Goal: Information Seeking & Learning: Compare options

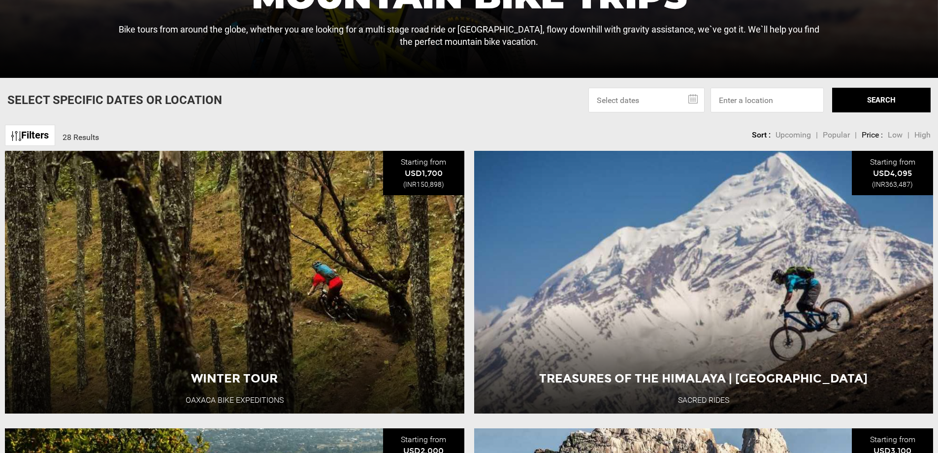
scroll to position [328, 0]
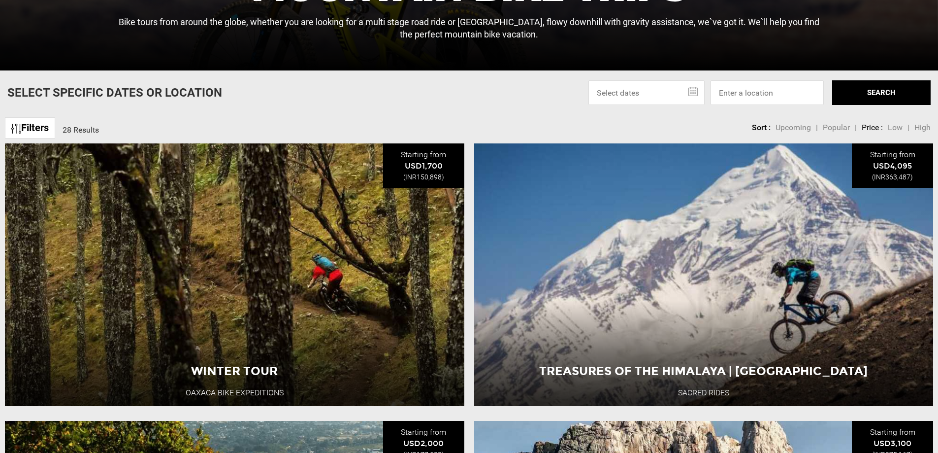
click at [647, 92] on input "text" at bounding box center [646, 92] width 116 height 25
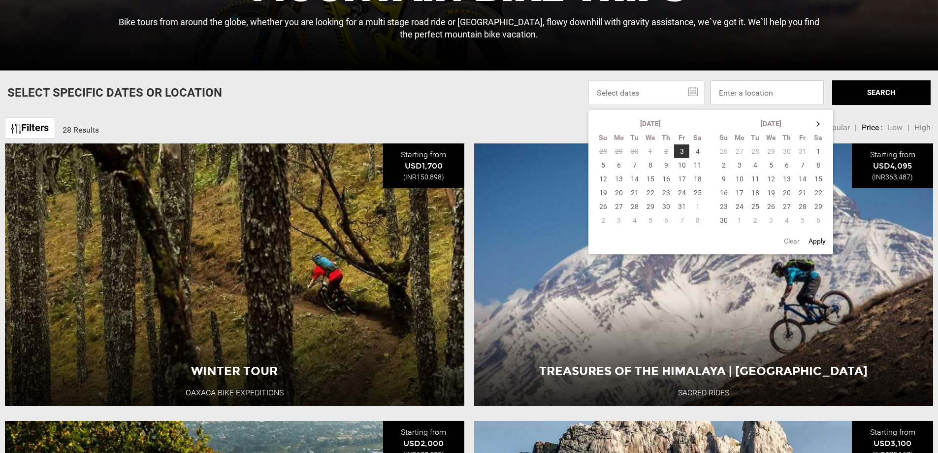
click at [752, 97] on input at bounding box center [767, 92] width 113 height 25
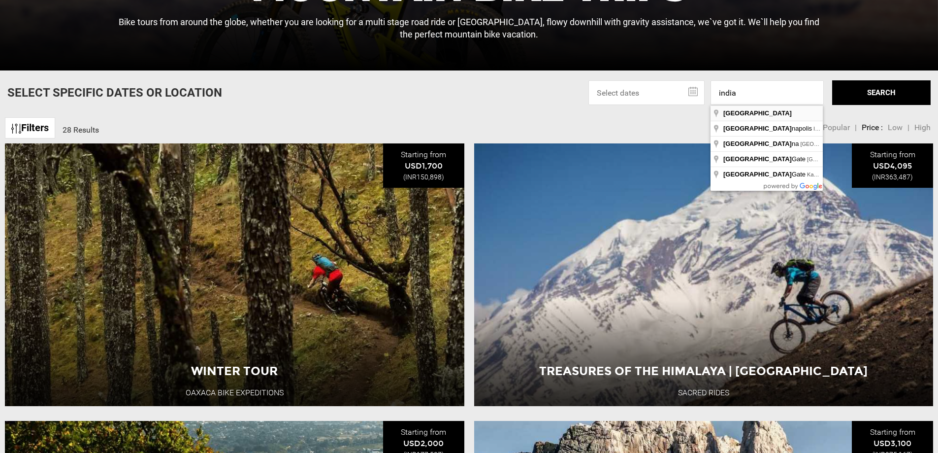
type input "[GEOGRAPHIC_DATA]"
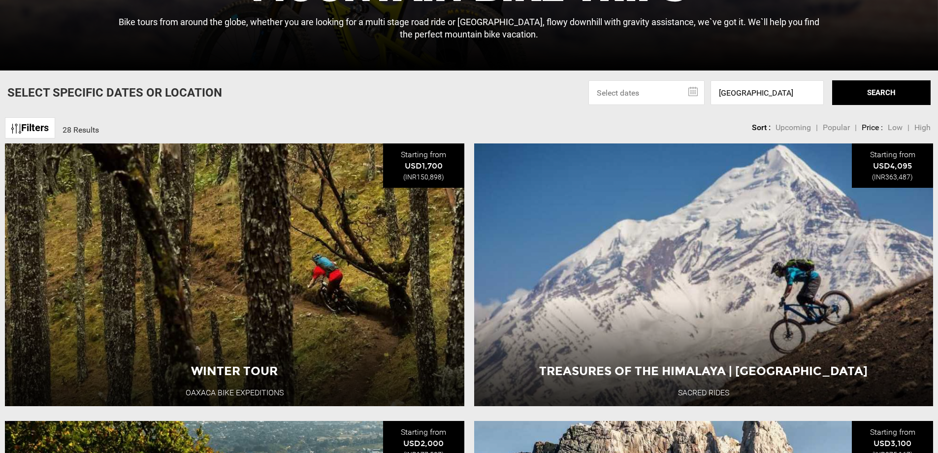
click at [875, 94] on button "SEARCH" at bounding box center [881, 92] width 98 height 25
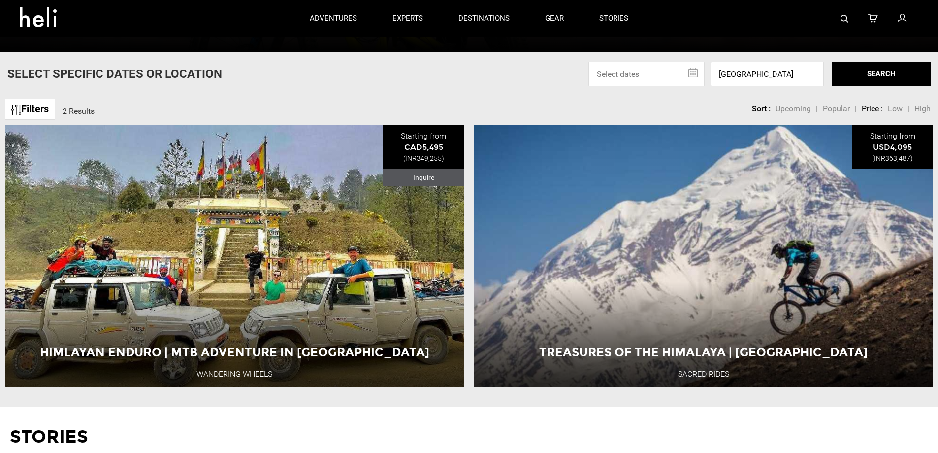
scroll to position [339, 0]
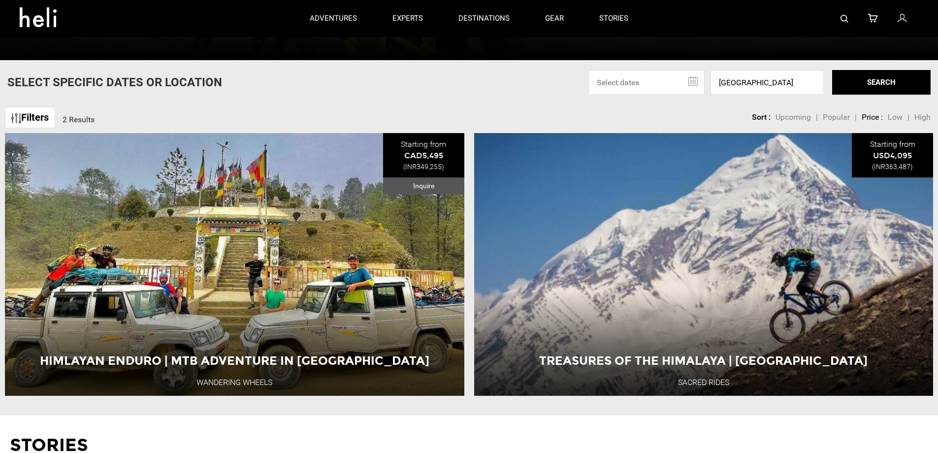
drag, startPoint x: 255, startPoint y: 320, endPoint x: 597, endPoint y: 418, distance: 356.0
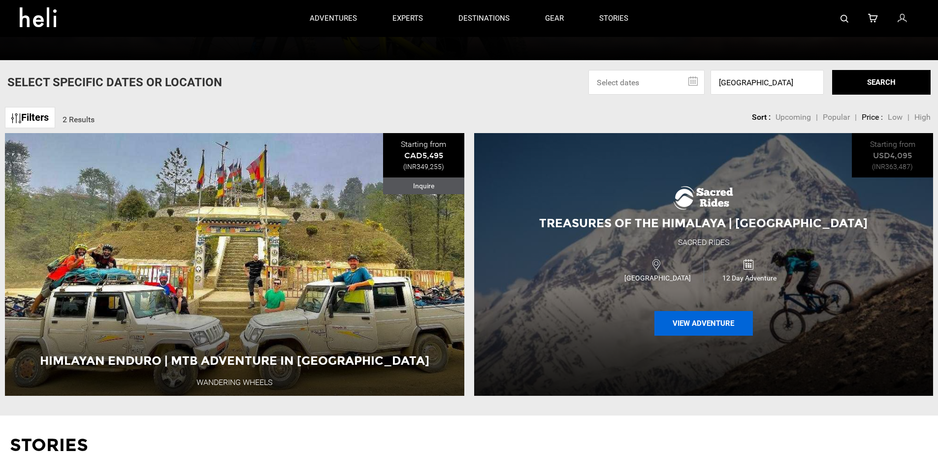
drag, startPoint x: 703, startPoint y: 330, endPoint x: 688, endPoint y: 331, distance: 14.8
click at [688, 331] on button "View Adventure" at bounding box center [703, 323] width 98 height 25
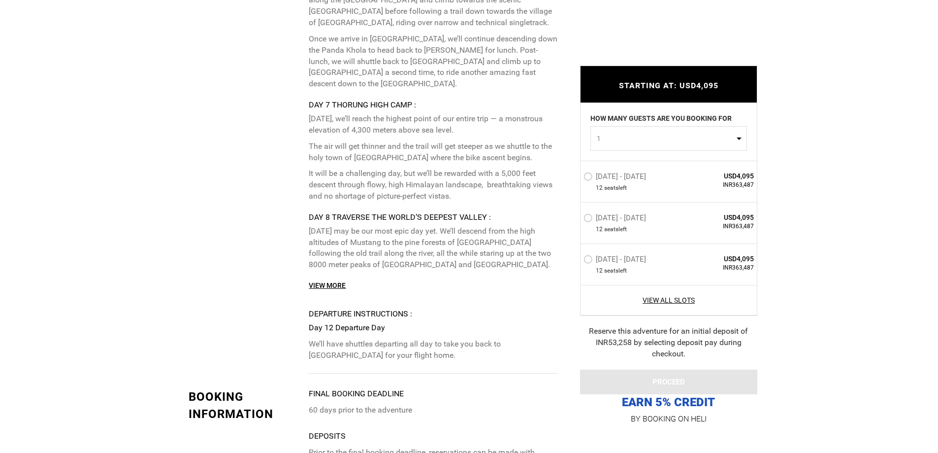
scroll to position [2626, 0]
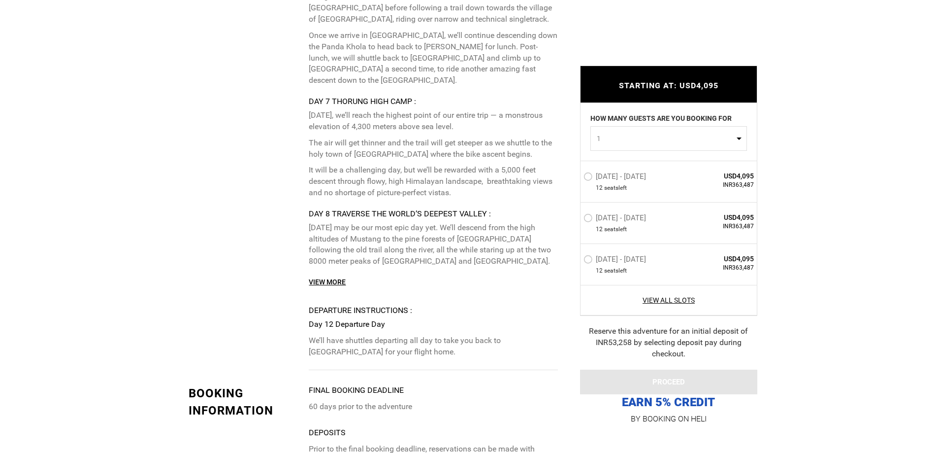
click at [328, 277] on link "View More" at bounding box center [327, 282] width 37 height 10
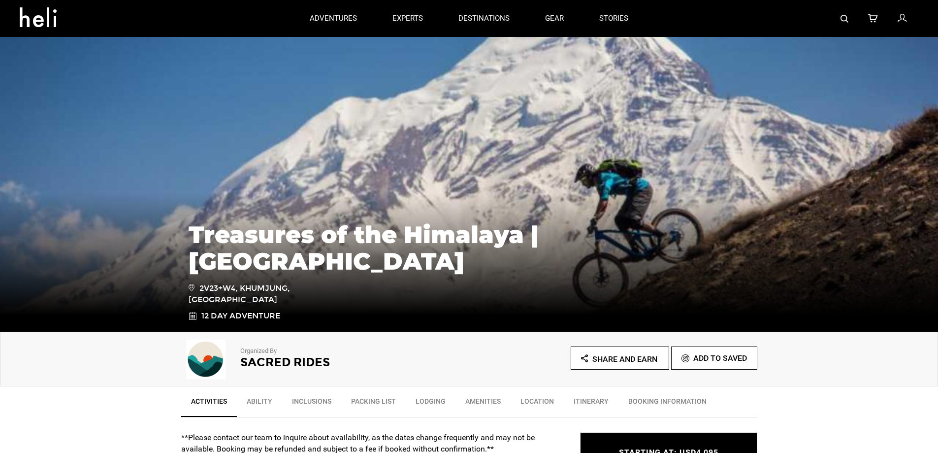
scroll to position [328, 0]
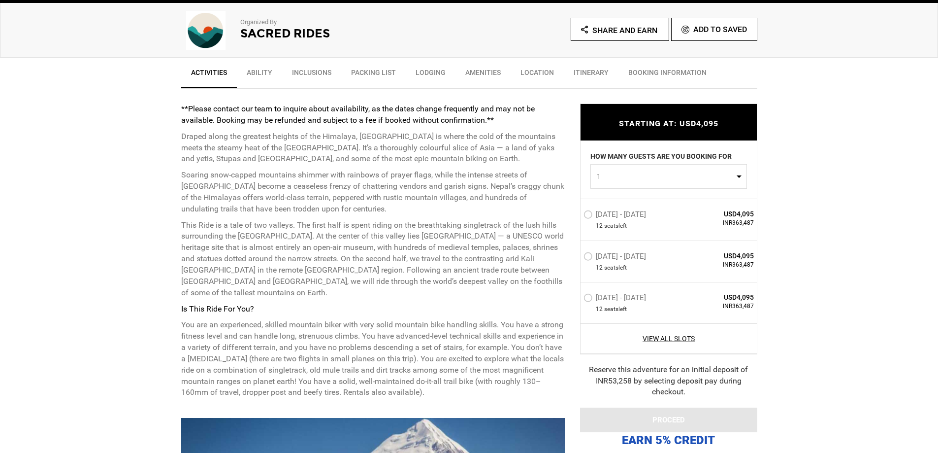
click at [328, 76] on link "Inclusions" at bounding box center [311, 75] width 59 height 25
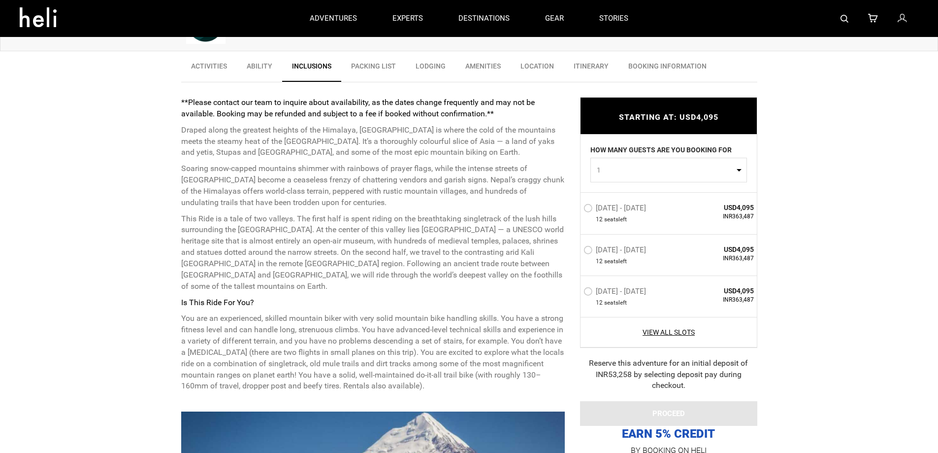
scroll to position [251, 0]
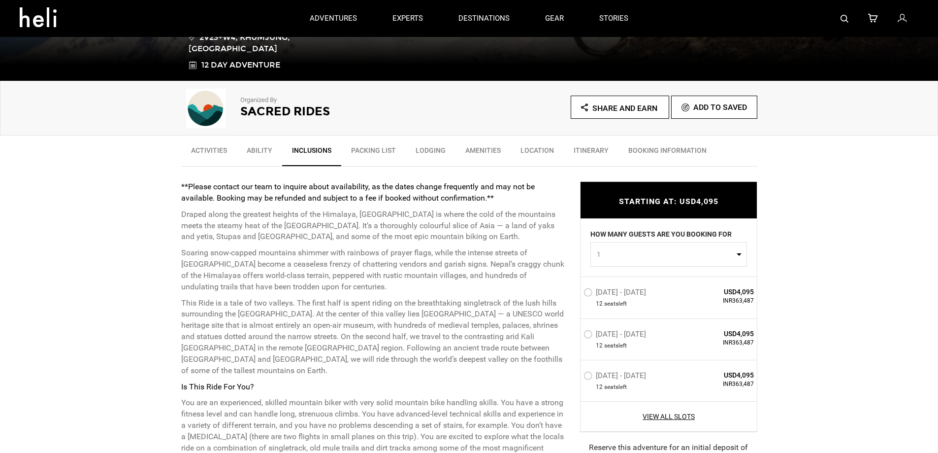
click at [667, 154] on link "BOOKING INFORMATION" at bounding box center [667, 152] width 98 height 25
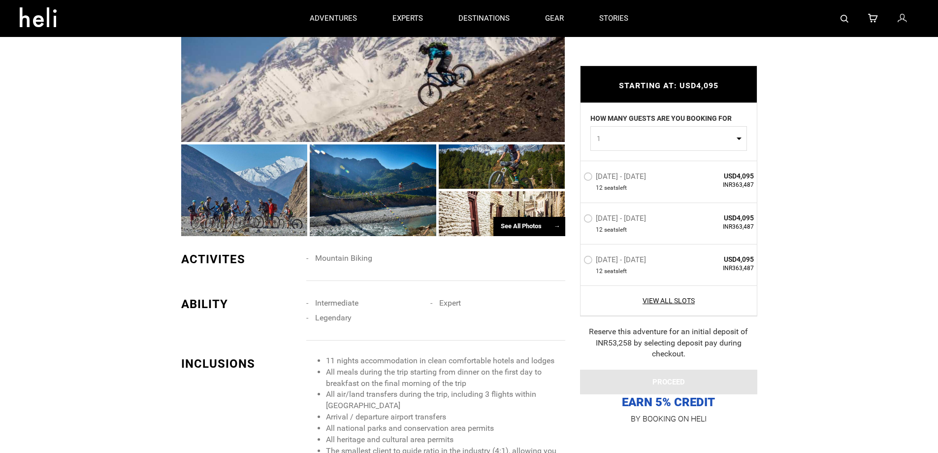
scroll to position [654, 0]
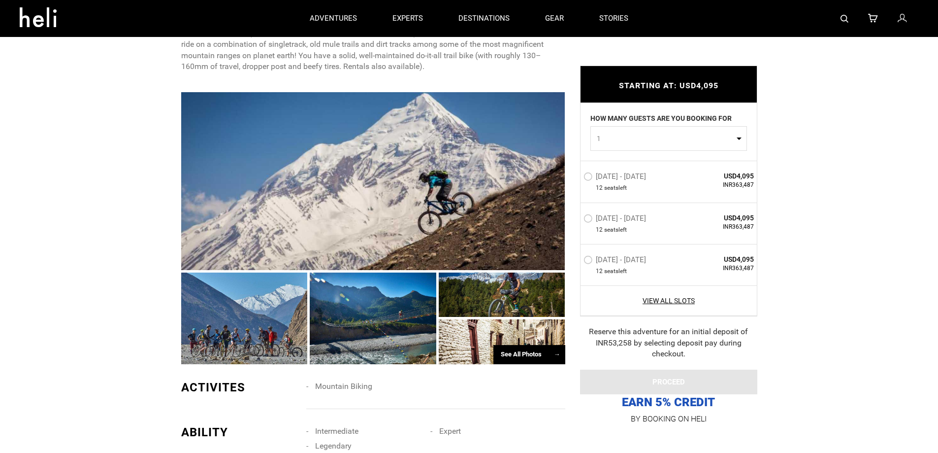
click at [540, 345] on div "See All Photos →" at bounding box center [529, 354] width 72 height 19
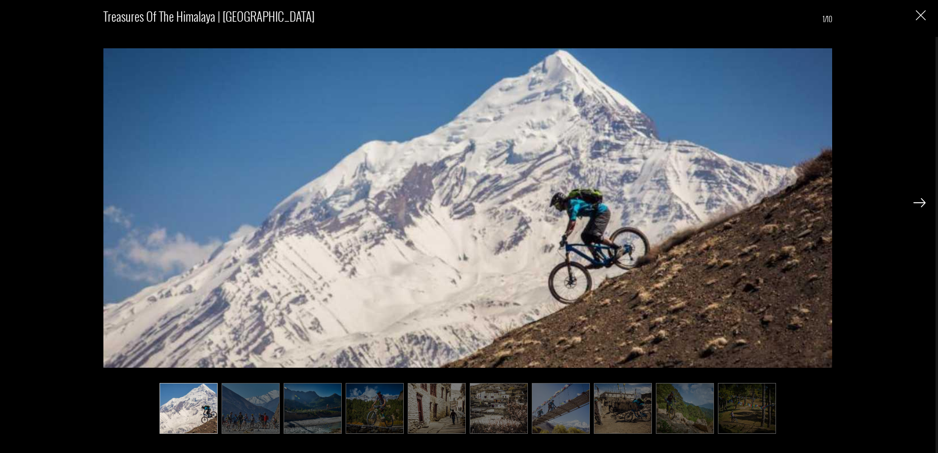
click at [259, 411] on img at bounding box center [251, 408] width 58 height 51
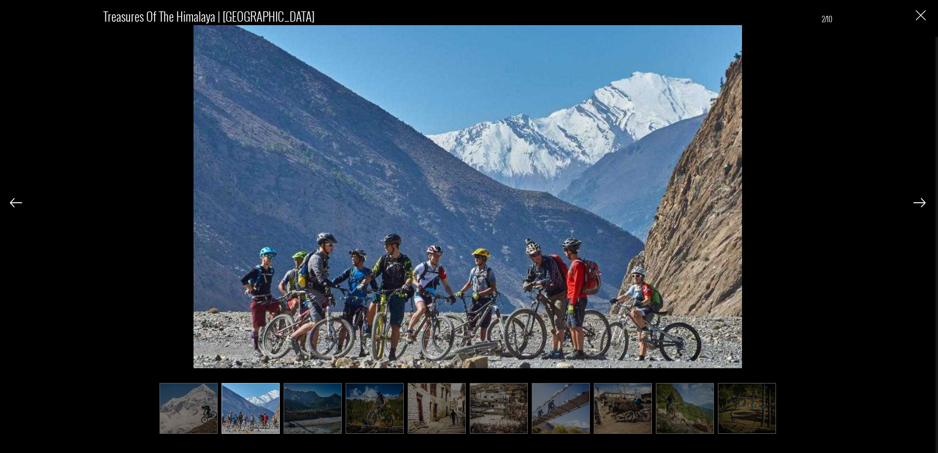
click at [315, 415] on img at bounding box center [313, 408] width 58 height 51
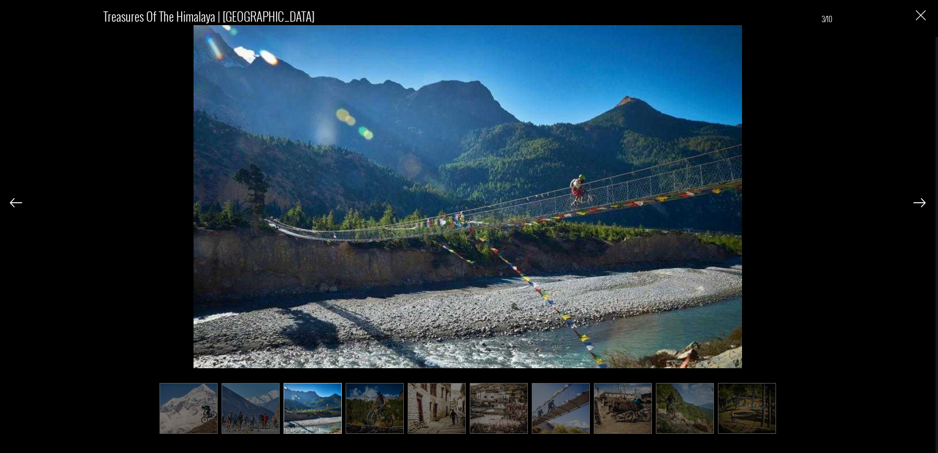
click at [372, 408] on img at bounding box center [375, 408] width 58 height 51
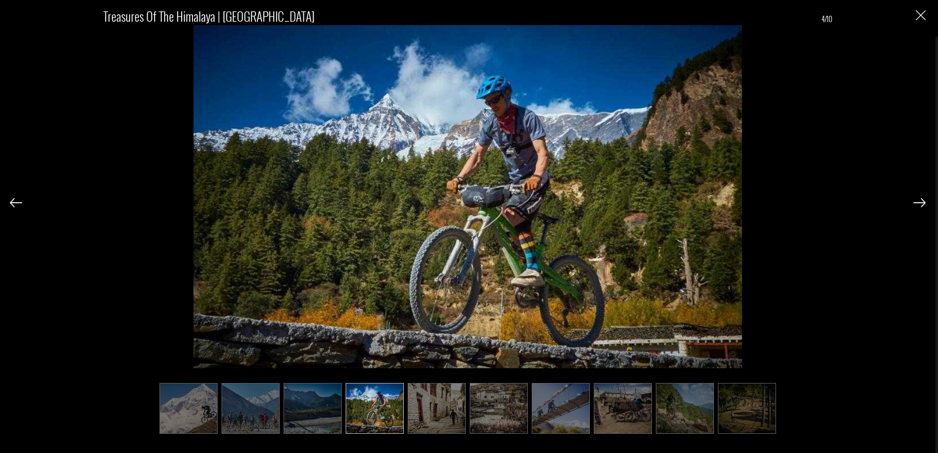
click at [434, 408] on img at bounding box center [437, 408] width 58 height 51
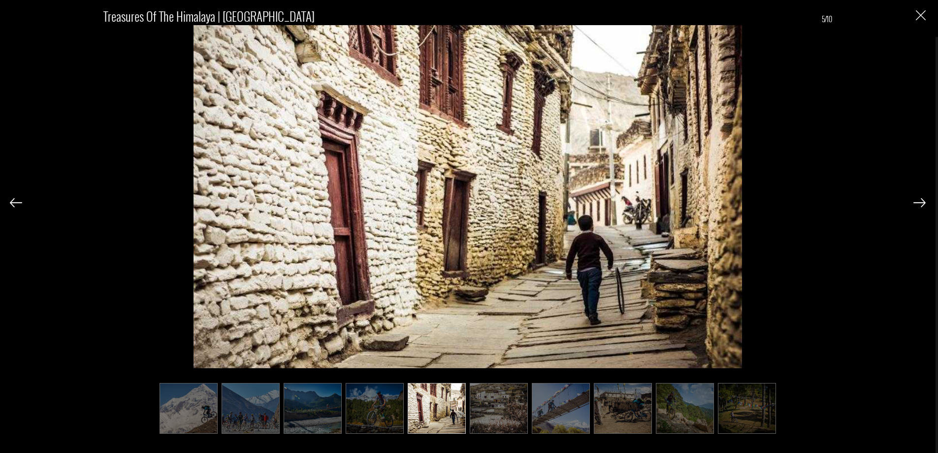
click at [492, 414] on img at bounding box center [499, 408] width 58 height 51
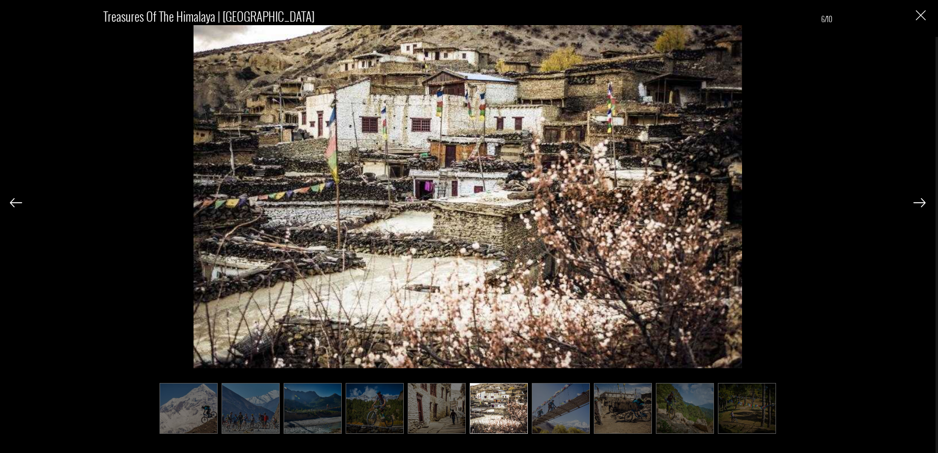
click at [570, 411] on img at bounding box center [561, 408] width 58 height 51
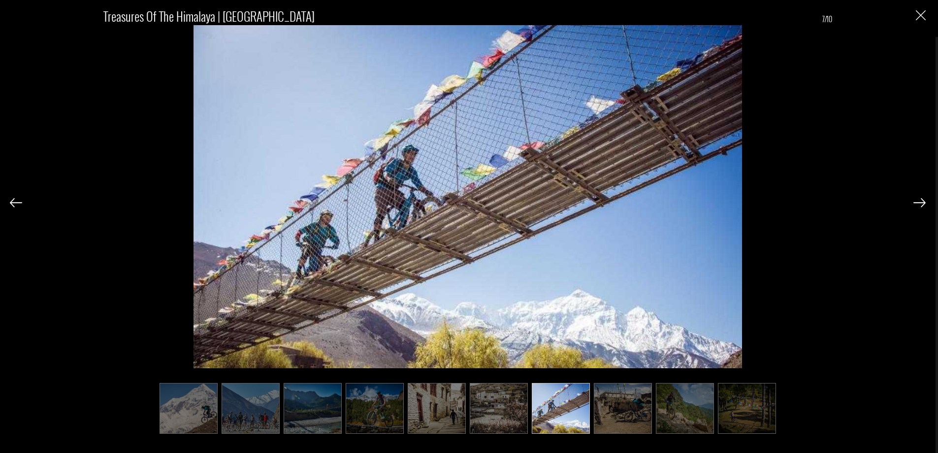
click at [632, 409] on img at bounding box center [623, 408] width 58 height 51
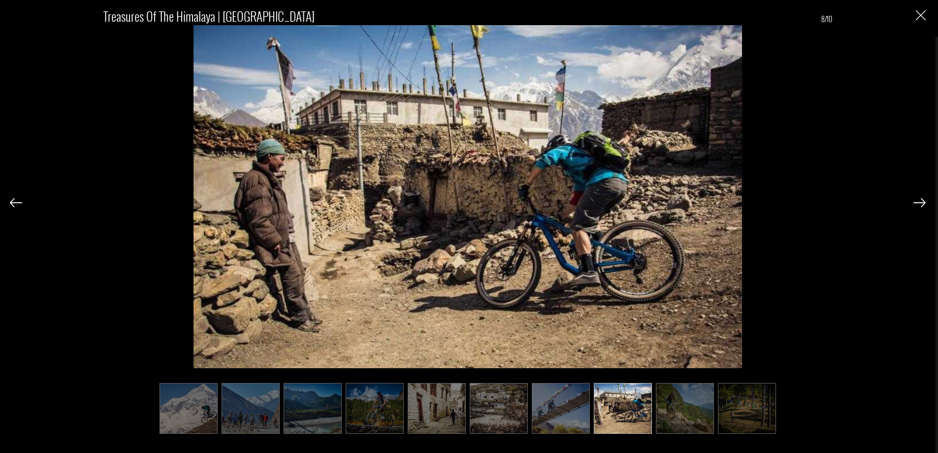
click at [685, 409] on img at bounding box center [685, 408] width 58 height 51
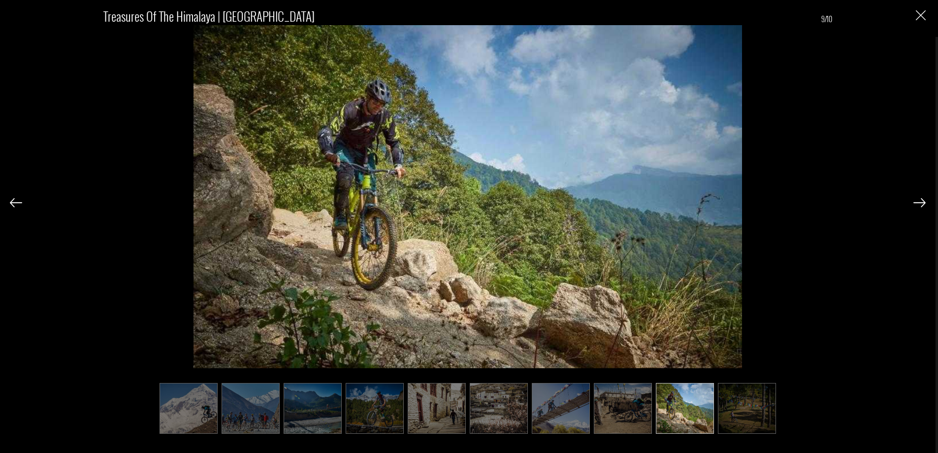
click at [732, 411] on img at bounding box center [747, 408] width 58 height 51
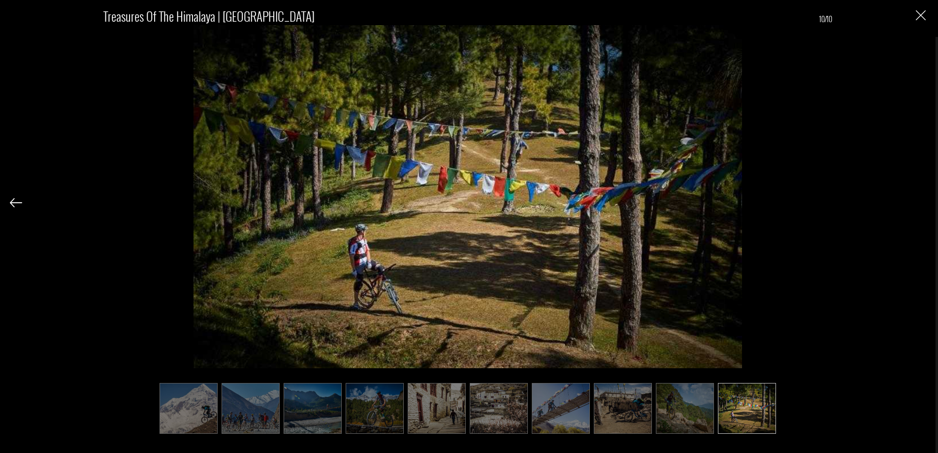
scroll to position [818, 0]
click at [811, 417] on ul at bounding box center [467, 408] width 729 height 51
click at [925, 10] on button "Close" at bounding box center [921, 15] width 10 height 10
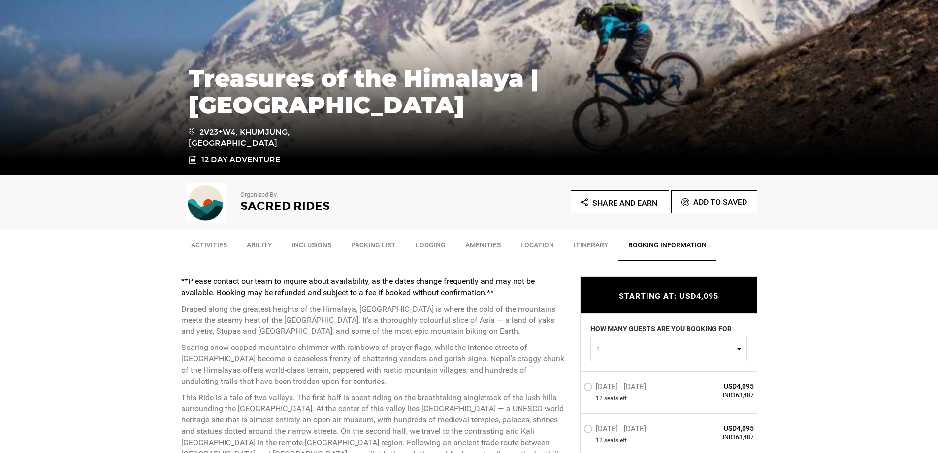
scroll to position [0, 0]
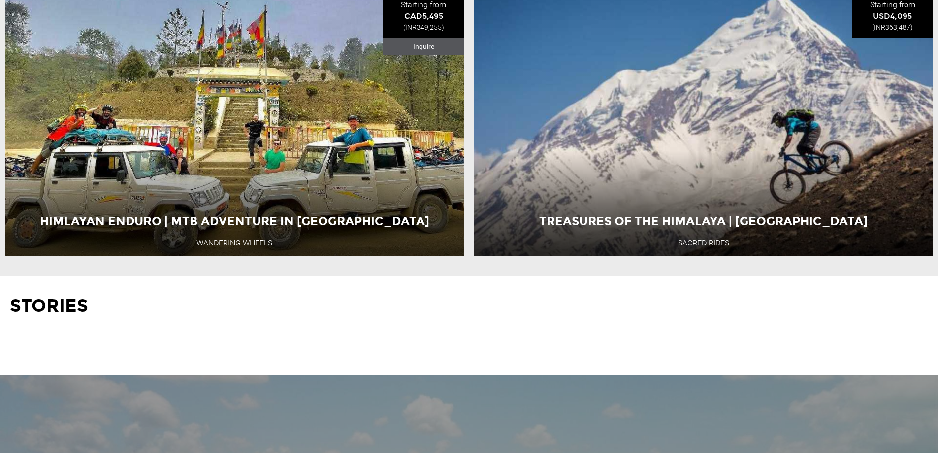
scroll to position [492, 0]
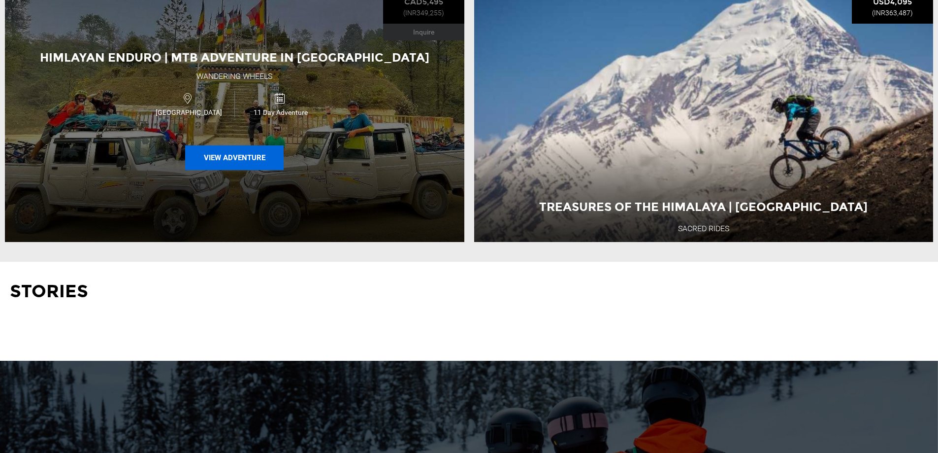
click at [244, 165] on button "View Adventure" at bounding box center [234, 157] width 98 height 25
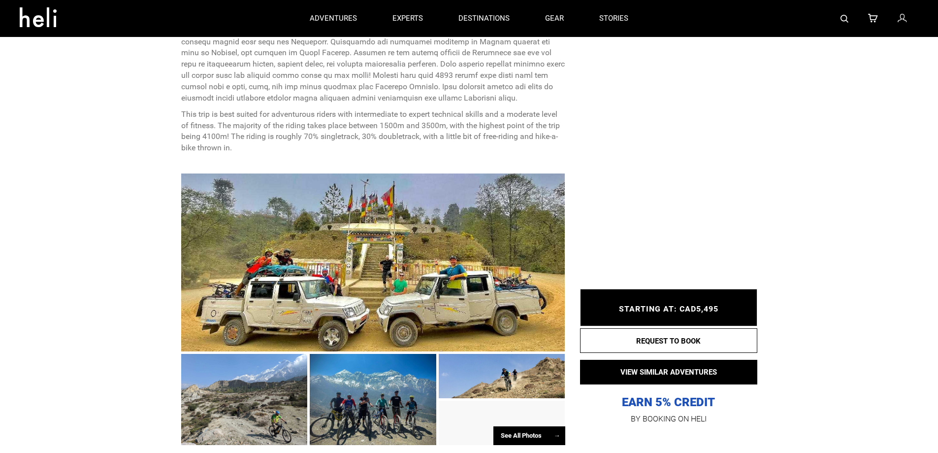
scroll to position [492, 0]
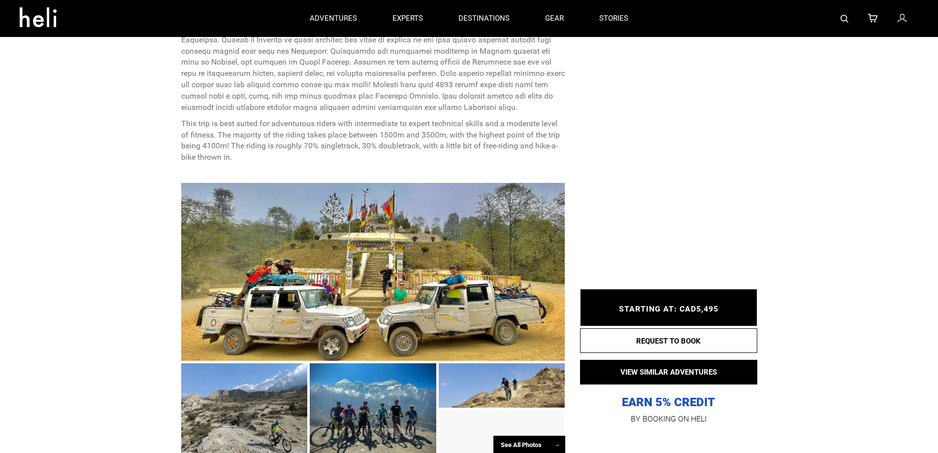
click at [526, 435] on div "See All Photos →" at bounding box center [529, 444] width 72 height 19
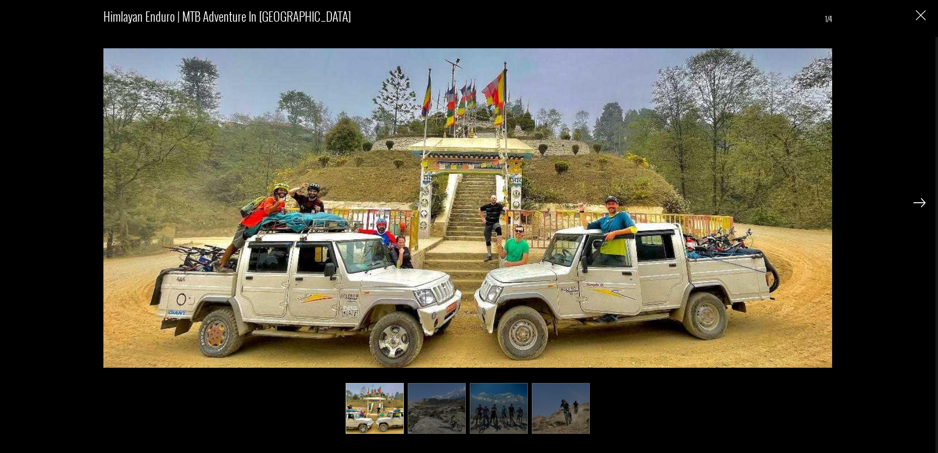
click at [422, 409] on img at bounding box center [437, 408] width 58 height 51
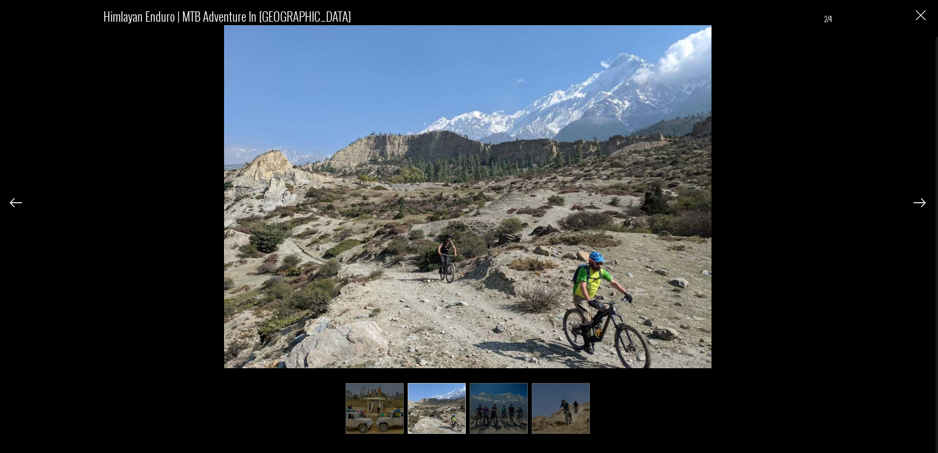
click at [504, 412] on img at bounding box center [499, 408] width 58 height 51
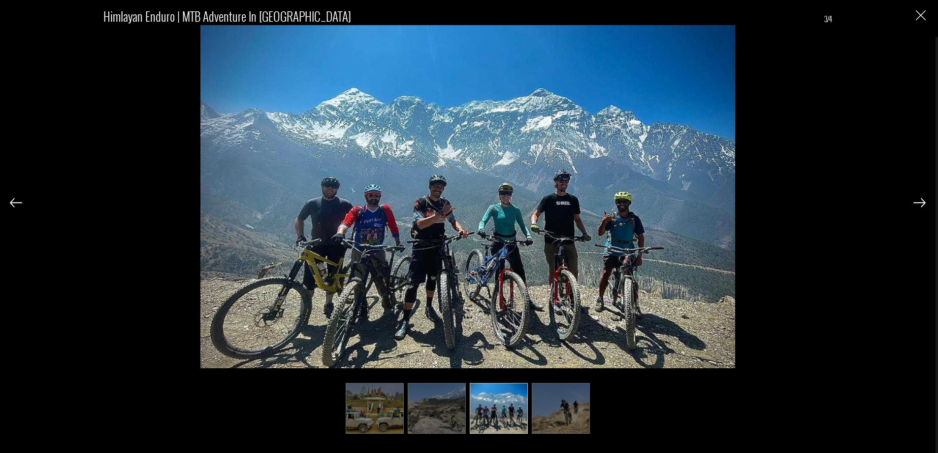
click at [445, 403] on img at bounding box center [437, 408] width 58 height 51
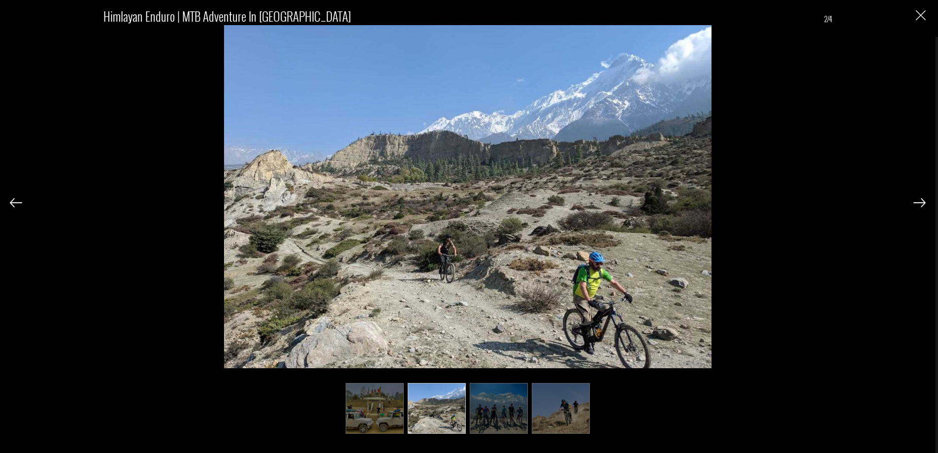
click at [479, 402] on img at bounding box center [499, 408] width 58 height 51
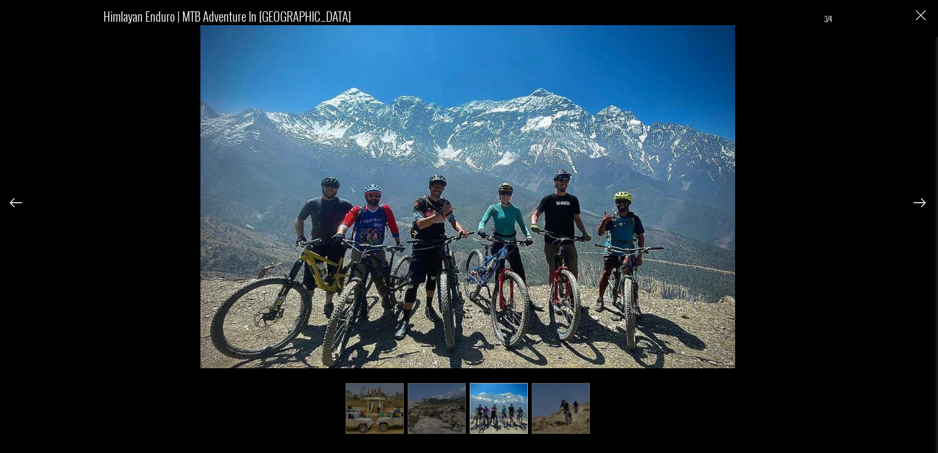
click at [560, 408] on img at bounding box center [561, 408] width 58 height 51
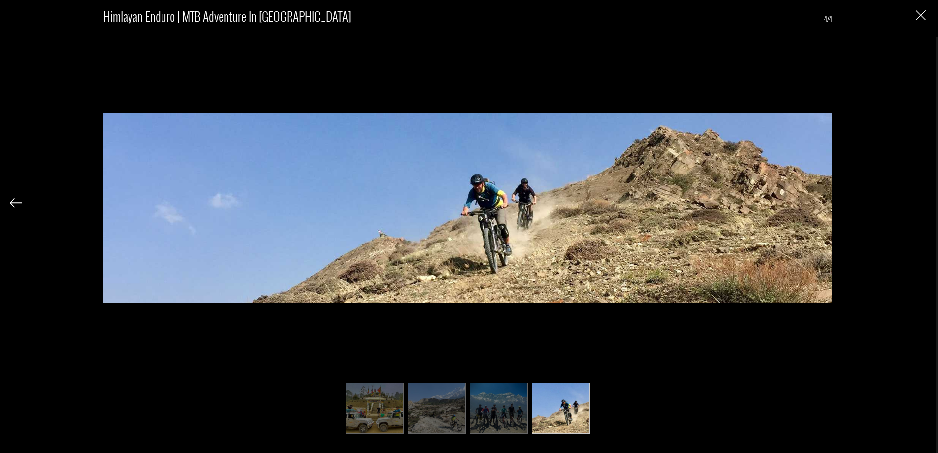
click at [924, 10] on button "Close" at bounding box center [921, 15] width 10 height 10
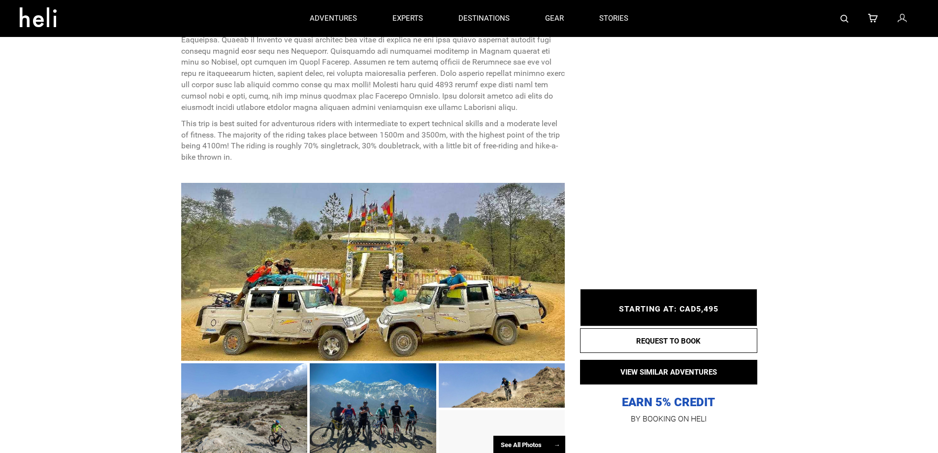
scroll to position [0, 0]
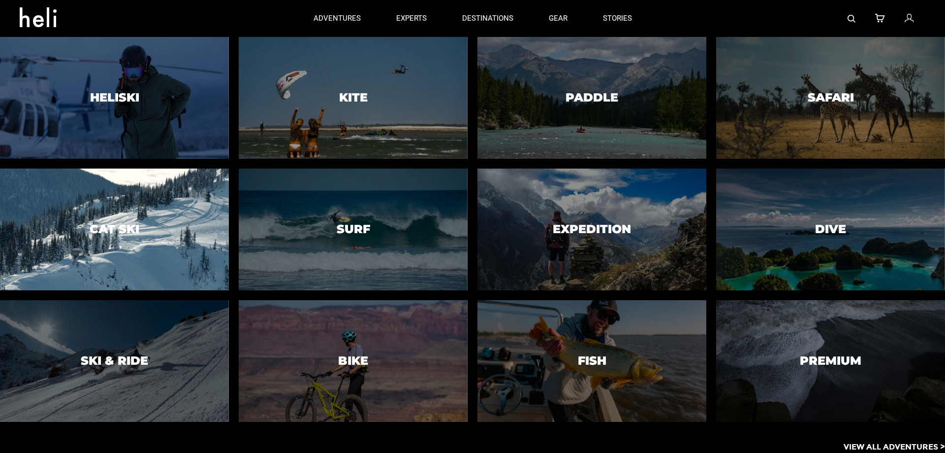
click at [139, 237] on div at bounding box center [114, 229] width 233 height 124
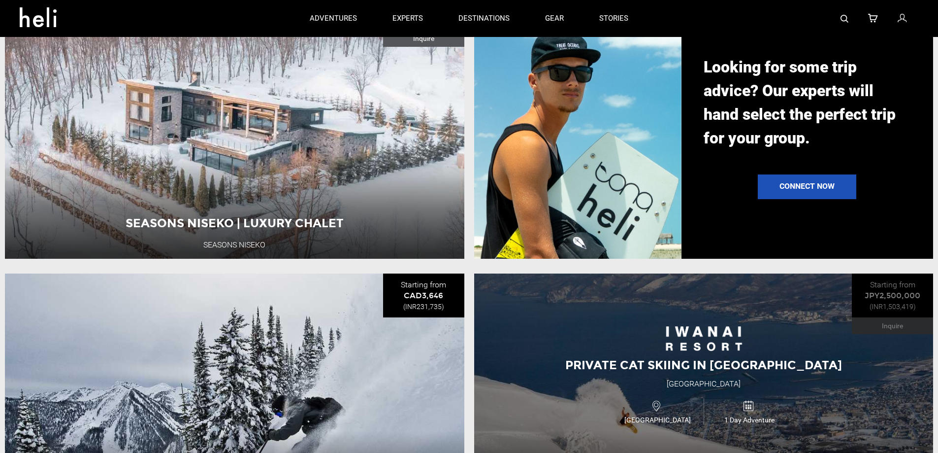
scroll to position [821, 0]
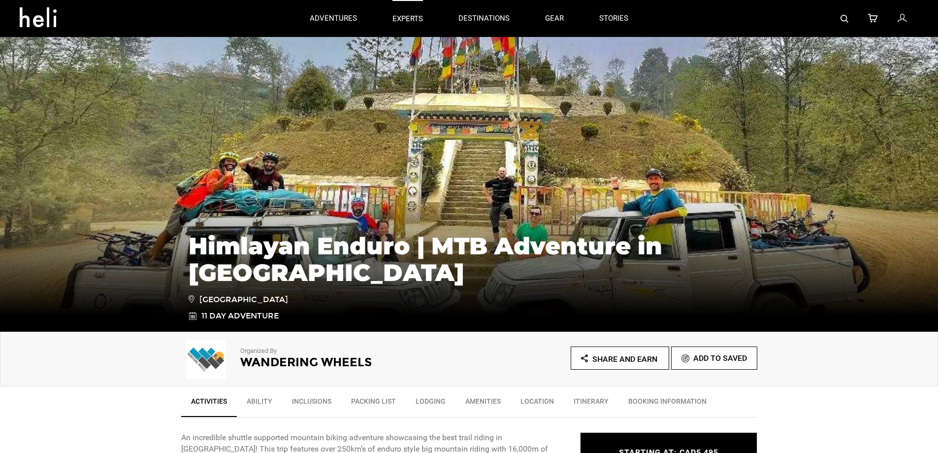
click at [401, 16] on p "experts" at bounding box center [407, 19] width 31 height 10
click at [552, 18] on link "gear" at bounding box center [554, 18] width 19 height 37
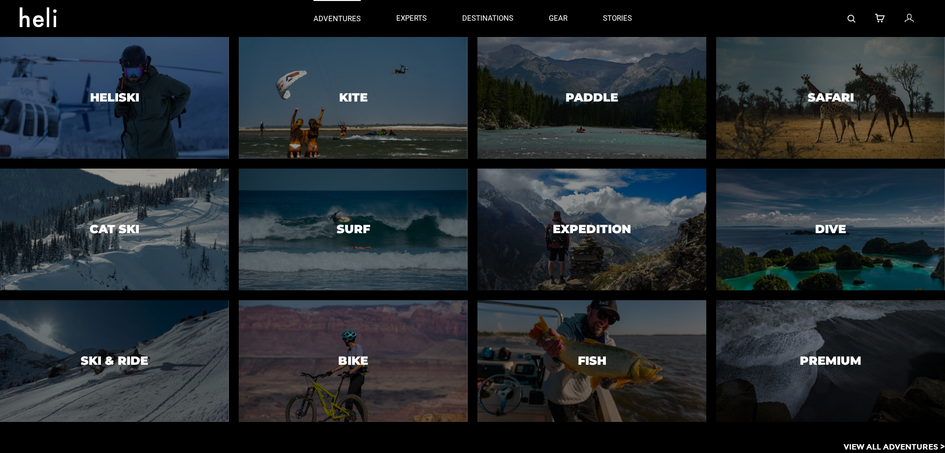
click at [353, 16] on p "adventures" at bounding box center [337, 19] width 47 height 10
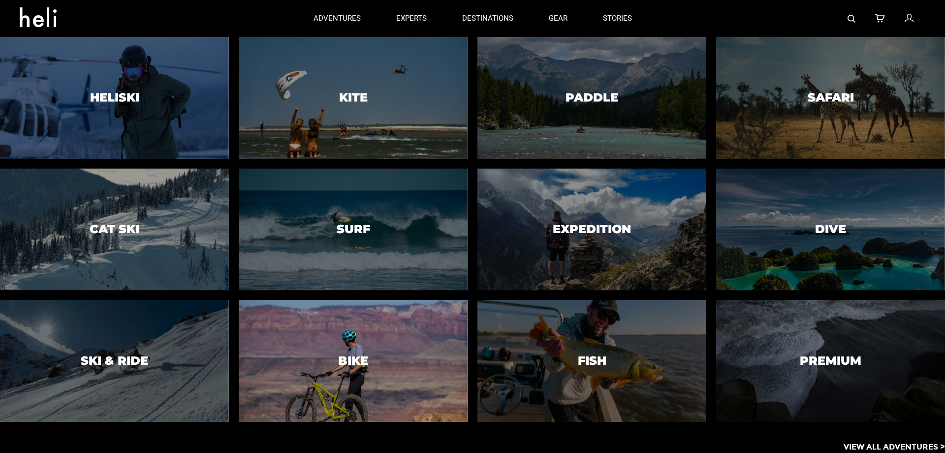
click at [344, 372] on div at bounding box center [352, 361] width 233 height 124
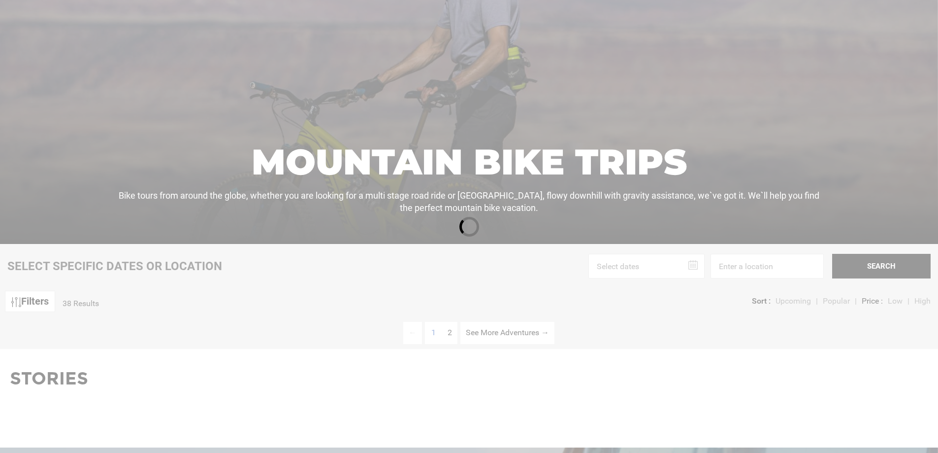
scroll to position [164, 0]
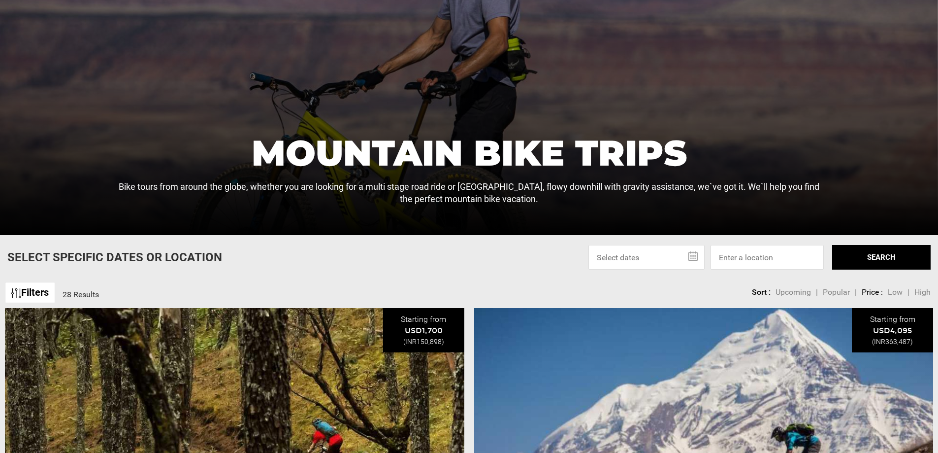
click at [24, 296] on link "Filters" at bounding box center [30, 292] width 50 height 21
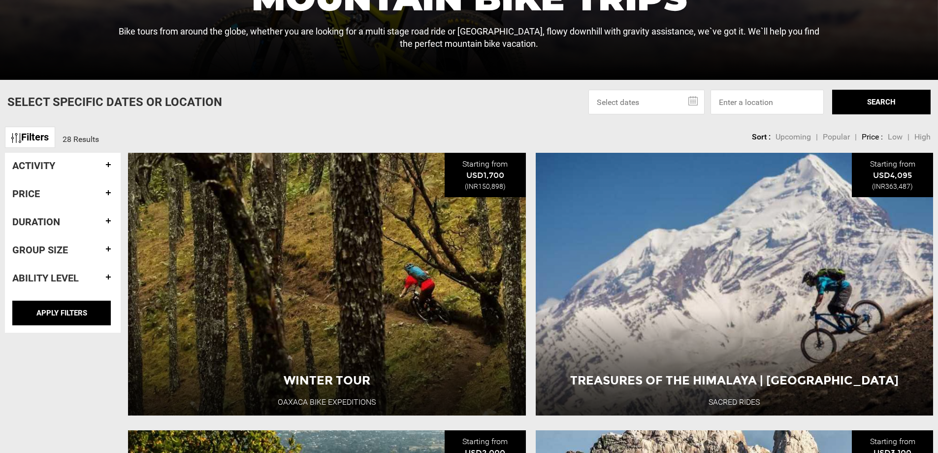
scroll to position [328, 0]
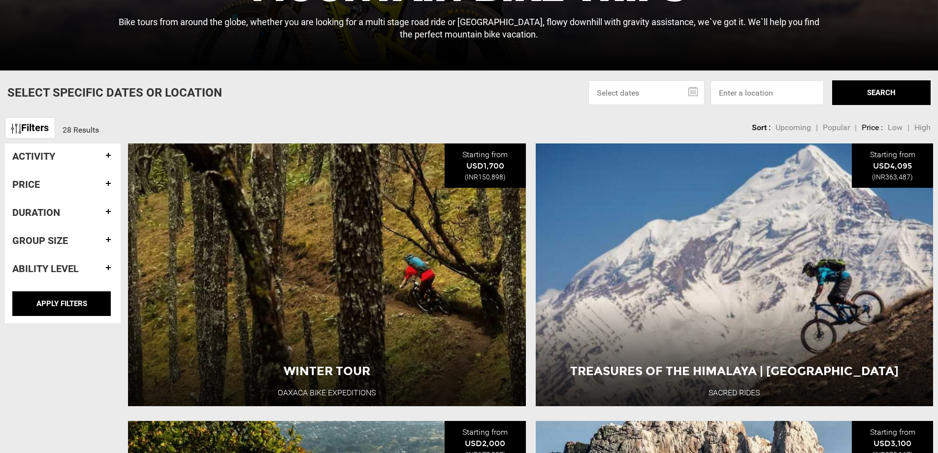
click at [100, 156] on h4 "Activity" at bounding box center [62, 156] width 101 height 11
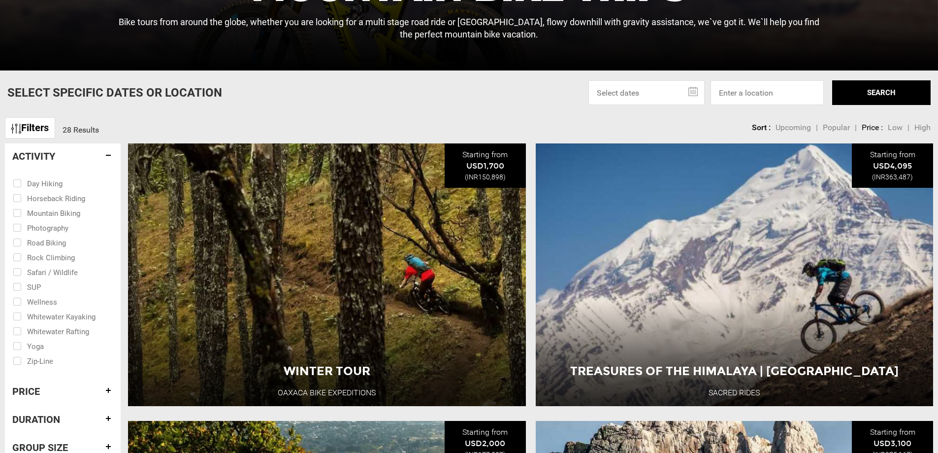
click at [100, 156] on h4 "Activity" at bounding box center [62, 156] width 101 height 11
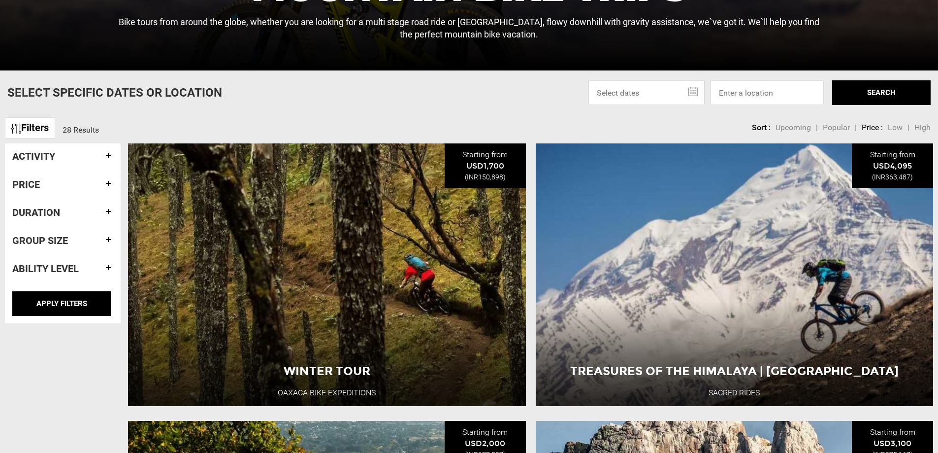
click at [71, 270] on h4 "Ability Level" at bounding box center [62, 268] width 101 height 11
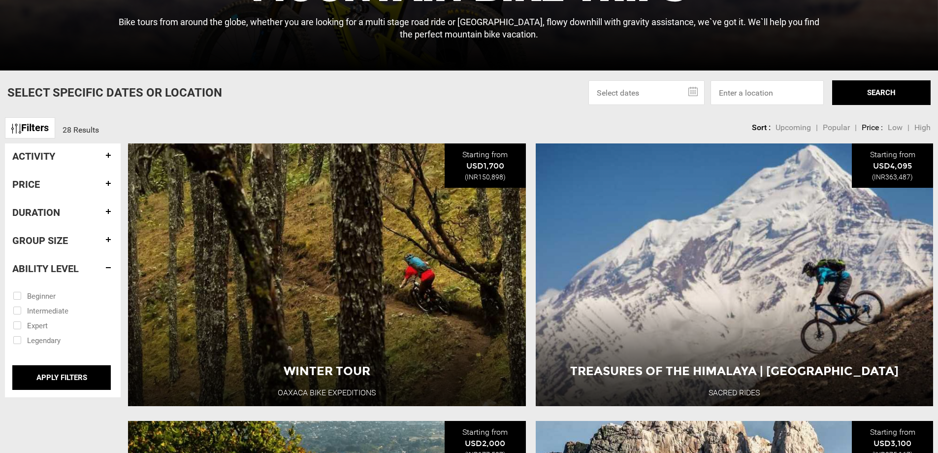
click at [46, 297] on input "checkbox" at bounding box center [56, 295] width 86 height 15
checkbox input "true"
click at [78, 376] on input "APPLY FILTERS" at bounding box center [61, 377] width 98 height 25
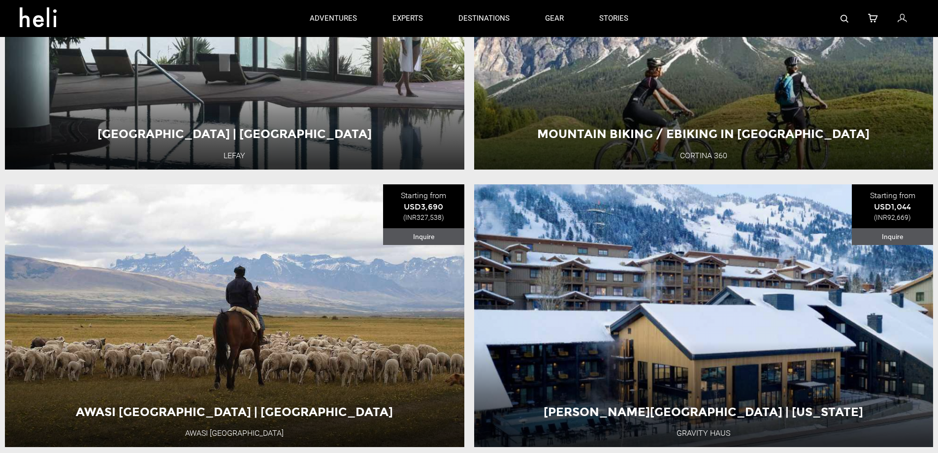
scroll to position [821, 0]
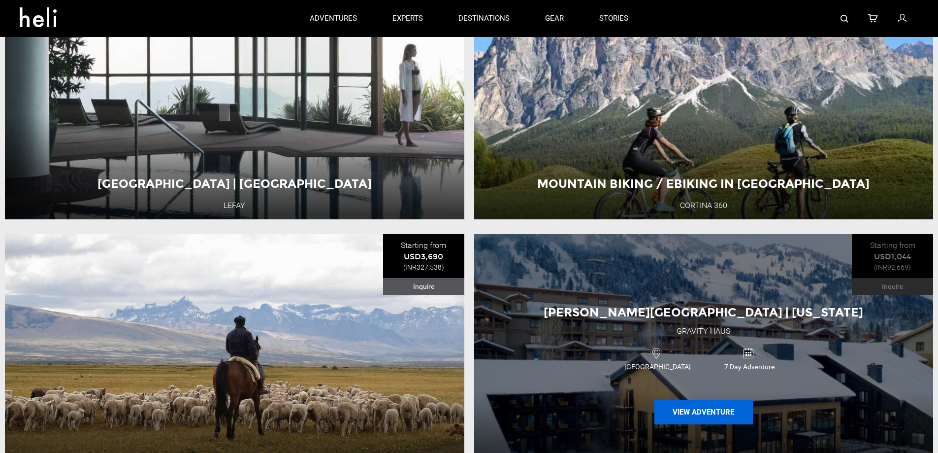
click at [699, 424] on button "View Adventure" at bounding box center [703, 411] width 98 height 25
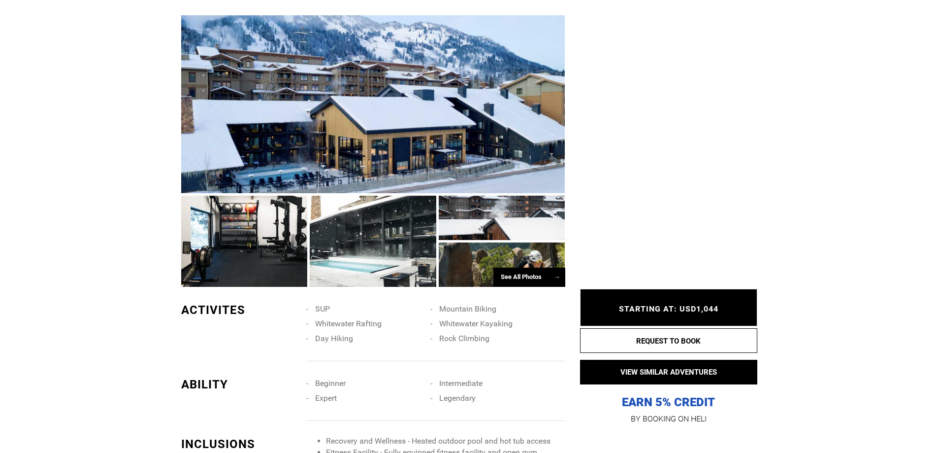
scroll to position [656, 0]
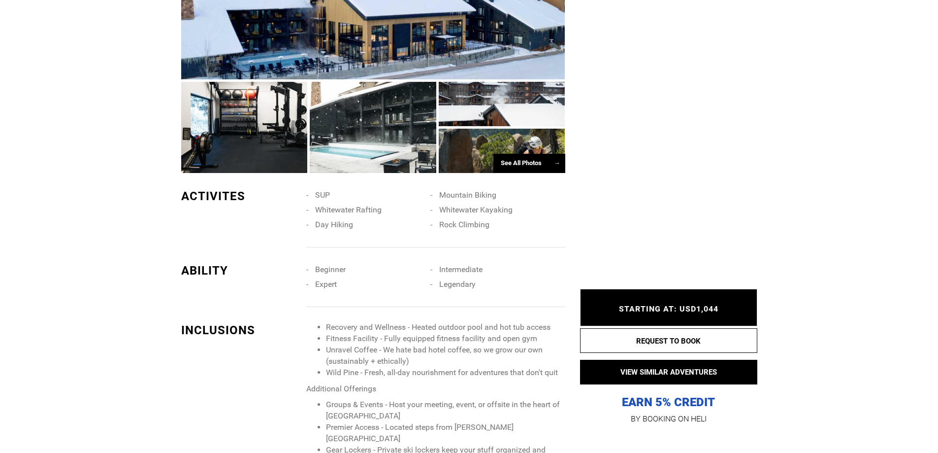
click at [524, 167] on div "See All Photos →" at bounding box center [529, 163] width 72 height 19
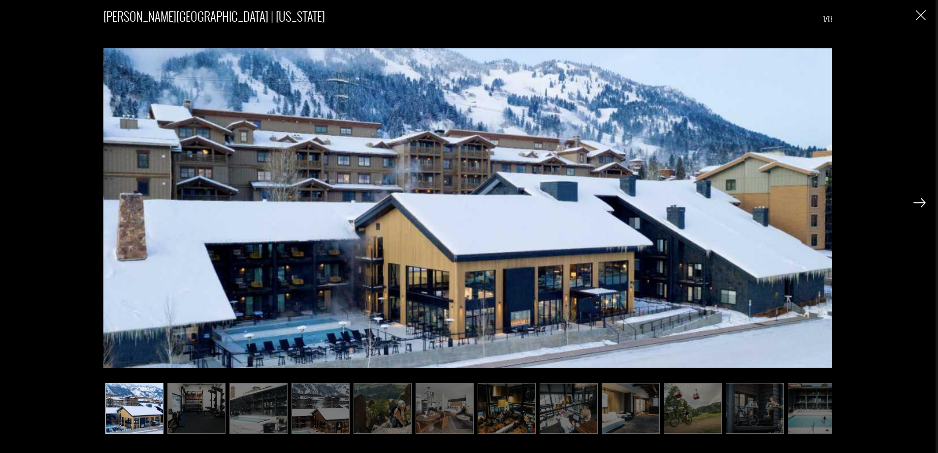
click at [180, 414] on img at bounding box center [196, 408] width 58 height 51
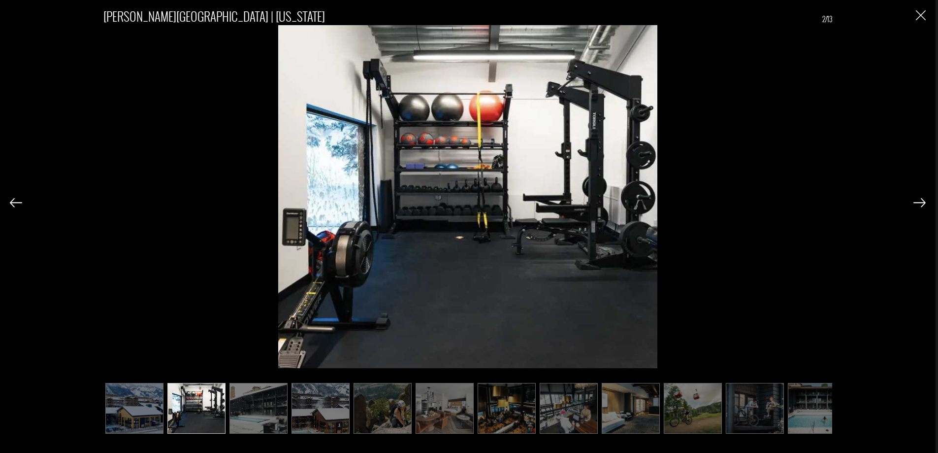
click at [240, 409] on img at bounding box center [258, 408] width 58 height 51
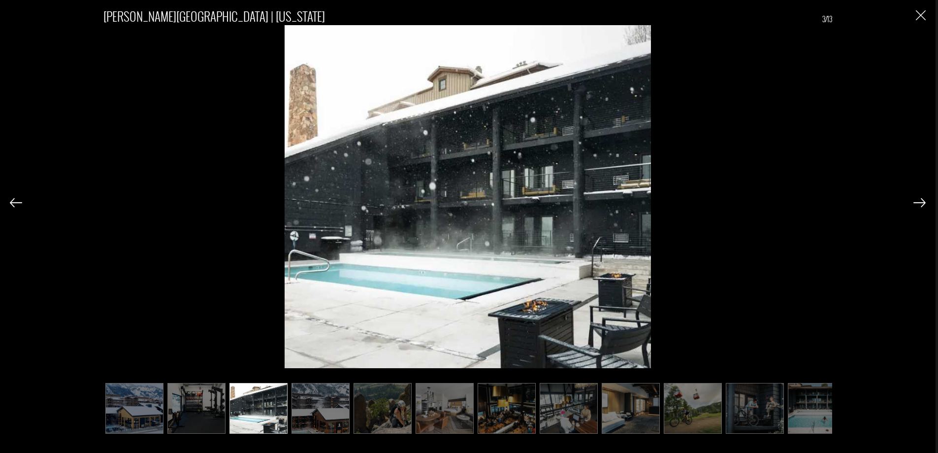
click at [315, 423] on img at bounding box center [321, 408] width 58 height 51
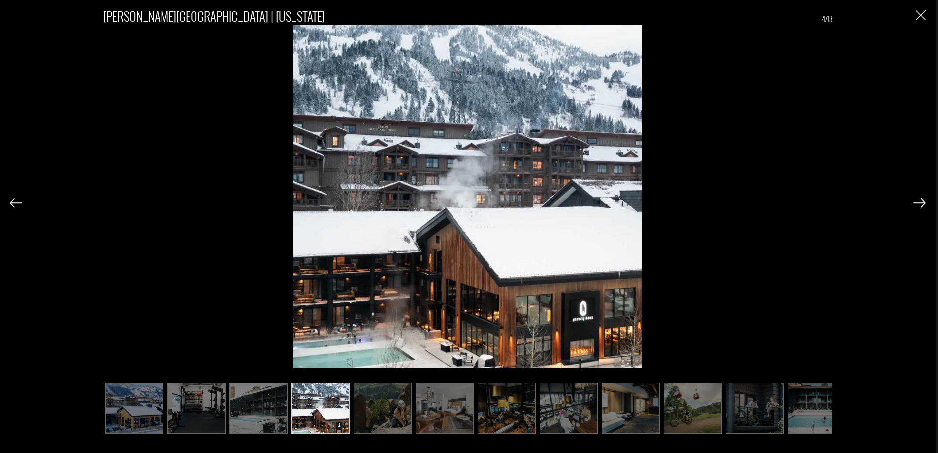
click at [366, 422] on img at bounding box center [383, 408] width 58 height 51
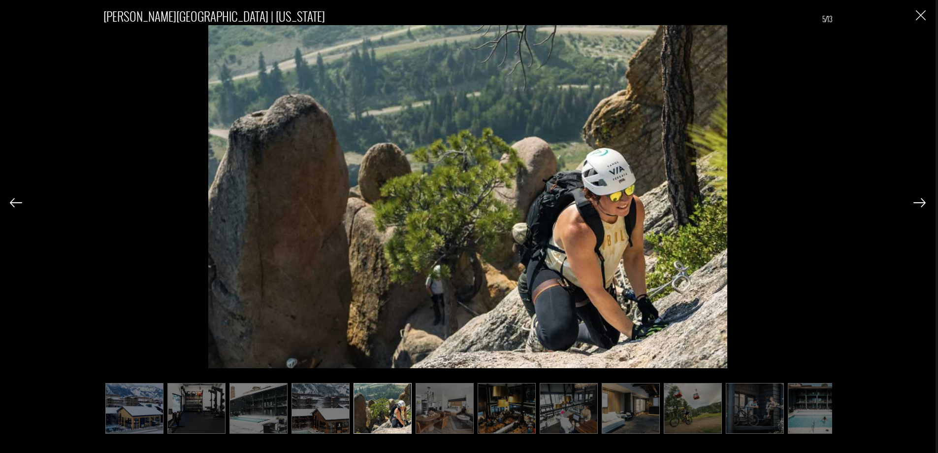
click at [443, 411] on img at bounding box center [445, 408] width 58 height 51
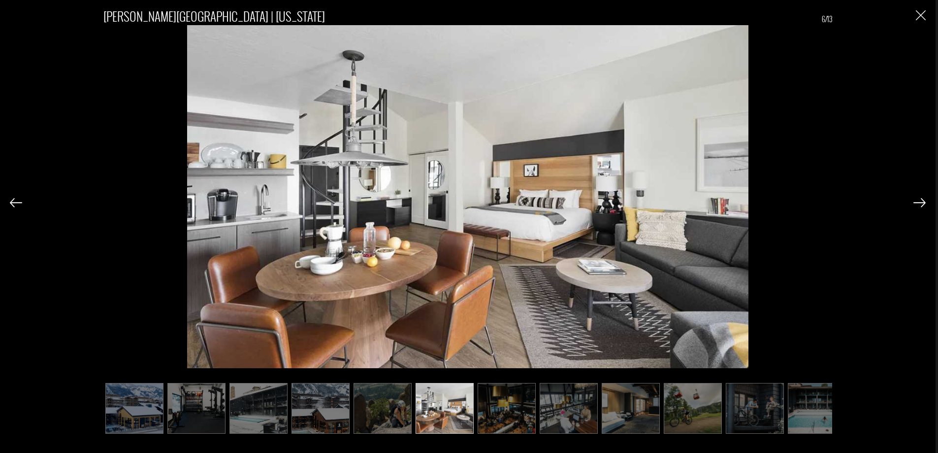
click at [472, 405] on img at bounding box center [445, 408] width 58 height 51
click at [487, 404] on img at bounding box center [507, 408] width 58 height 51
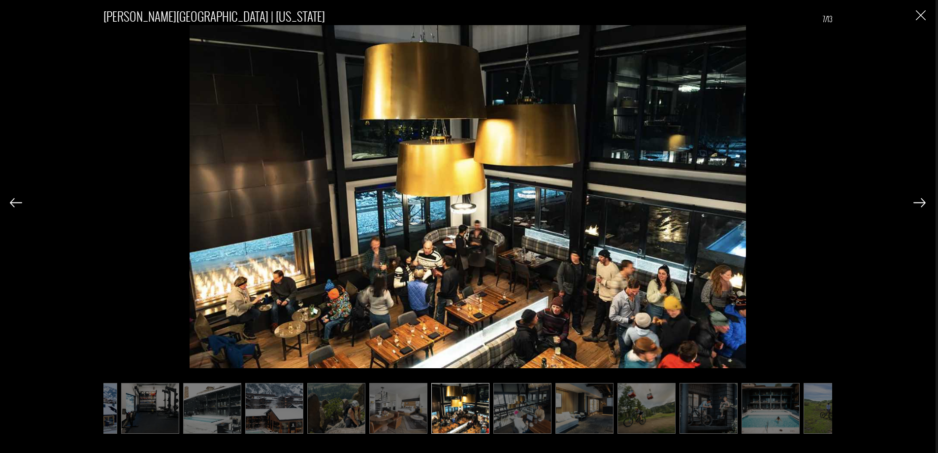
scroll to position [0, 49]
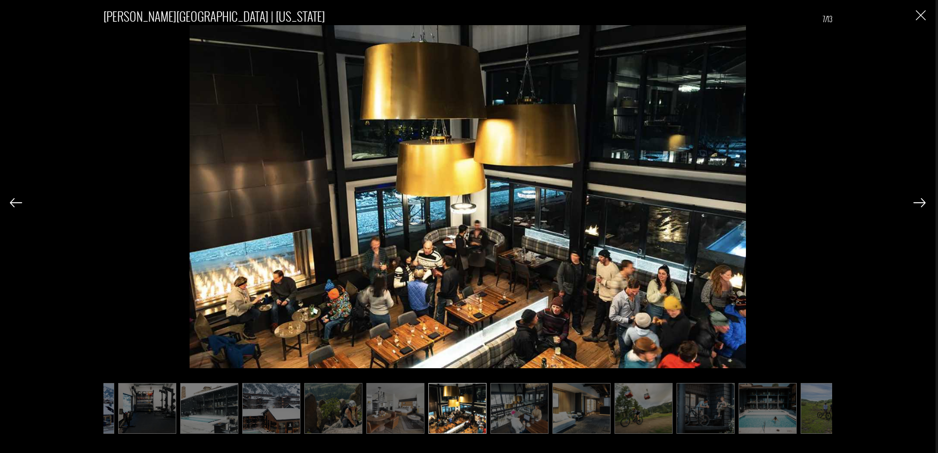
click at [527, 402] on img at bounding box center [519, 408] width 58 height 51
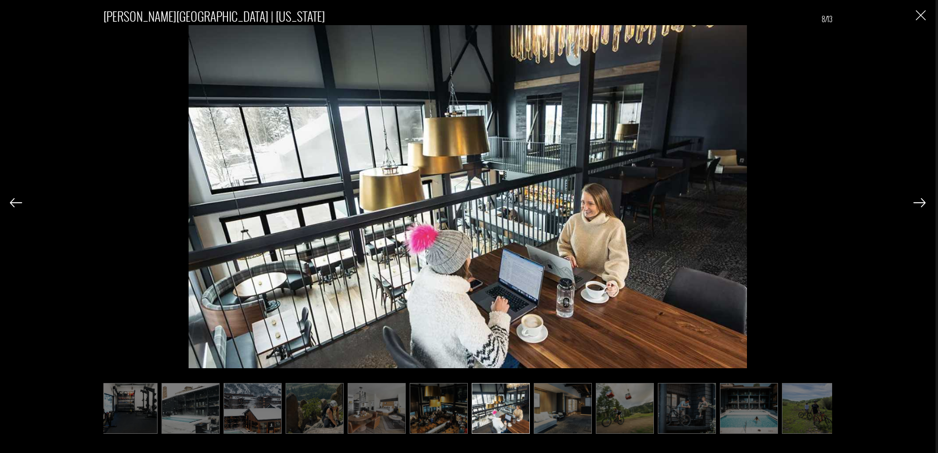
scroll to position [0, 78]
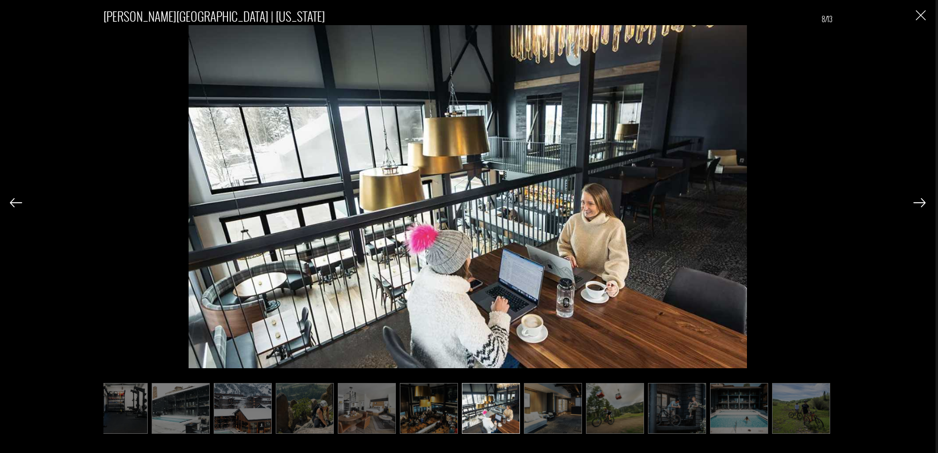
click at [578, 404] on img at bounding box center [553, 408] width 58 height 51
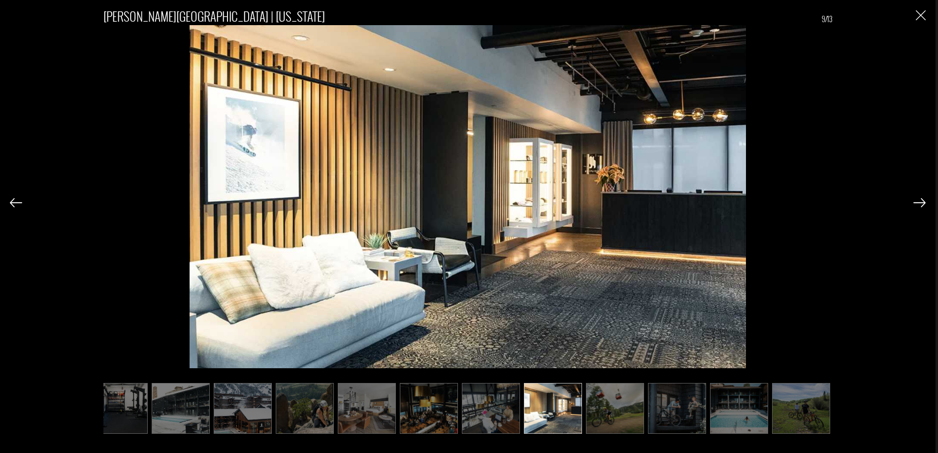
click at [596, 405] on img at bounding box center [615, 408] width 58 height 51
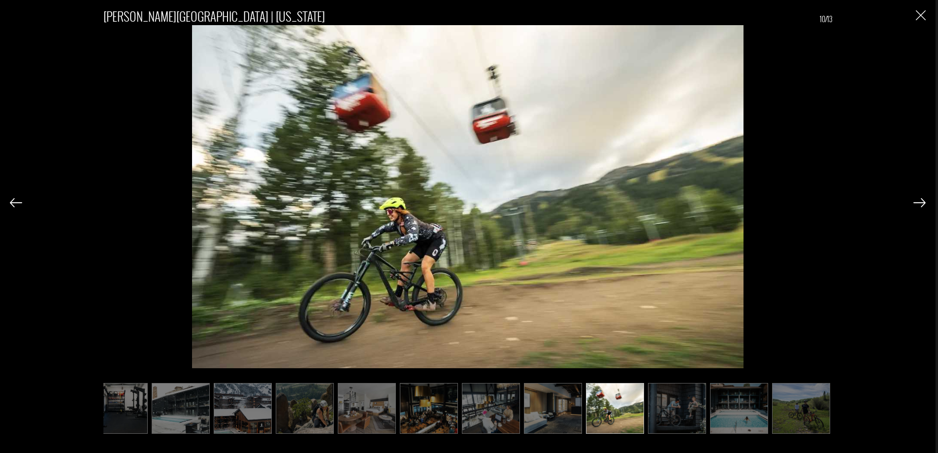
click at [630, 414] on img at bounding box center [615, 408] width 58 height 51
click at [636, 414] on img at bounding box center [615, 408] width 58 height 51
click at [665, 407] on img at bounding box center [677, 408] width 58 height 51
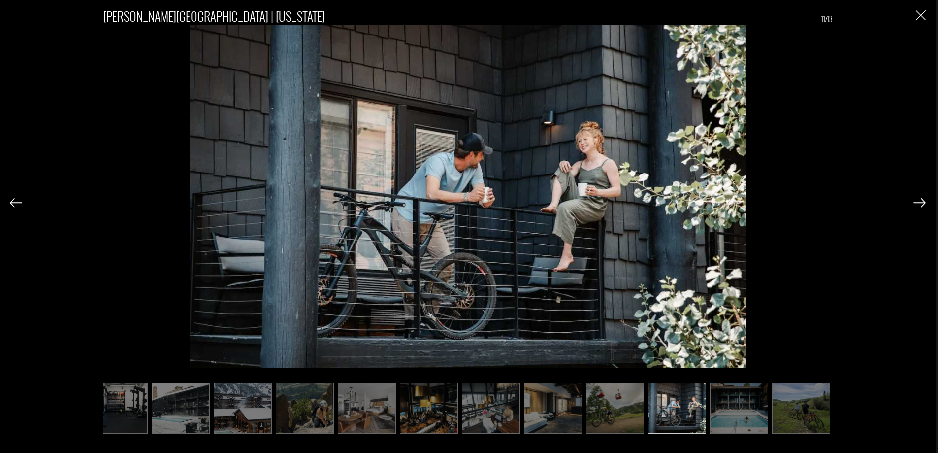
click at [715, 407] on img at bounding box center [739, 408] width 58 height 51
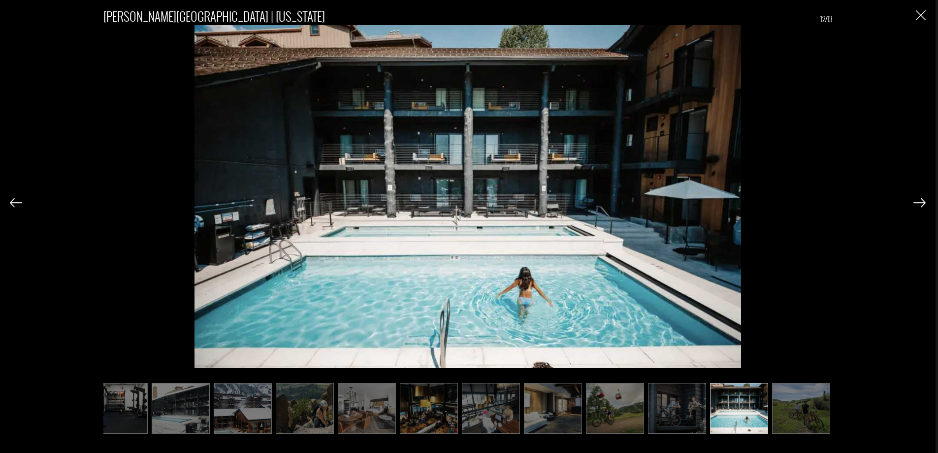
click at [820, 399] on img at bounding box center [801, 408] width 58 height 51
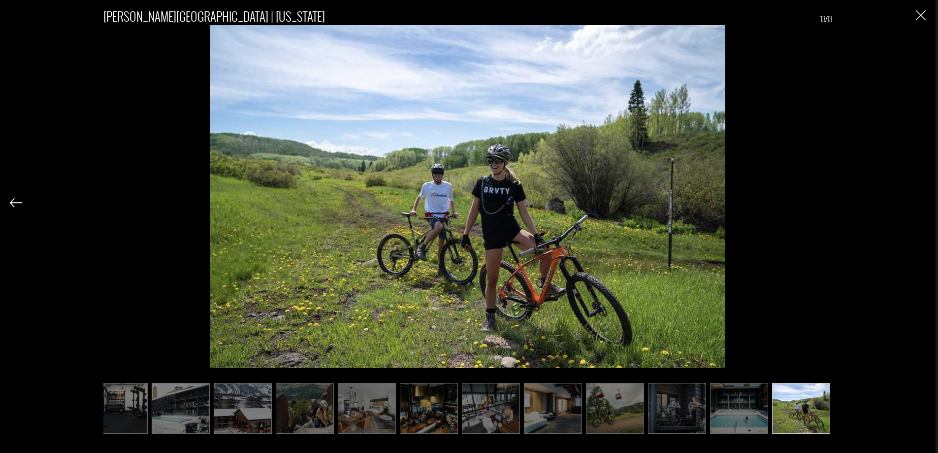
click at [921, 14] on img "Close" at bounding box center [921, 15] width 10 height 10
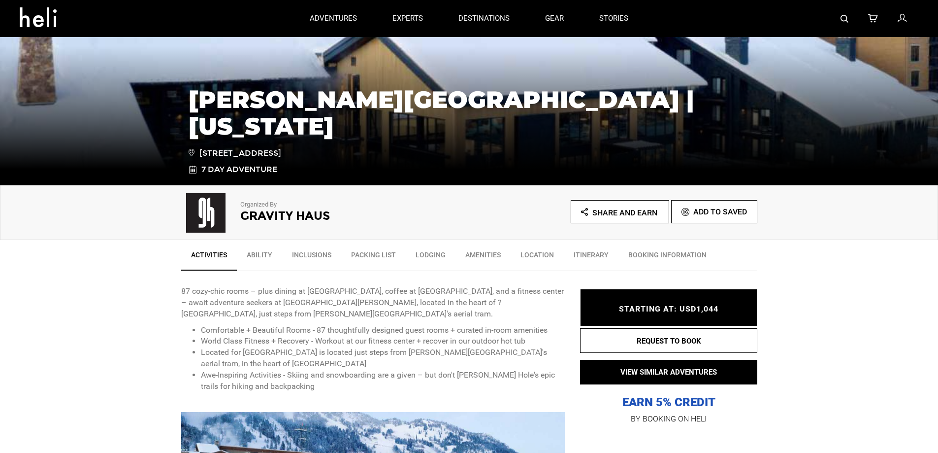
scroll to position [0, 0]
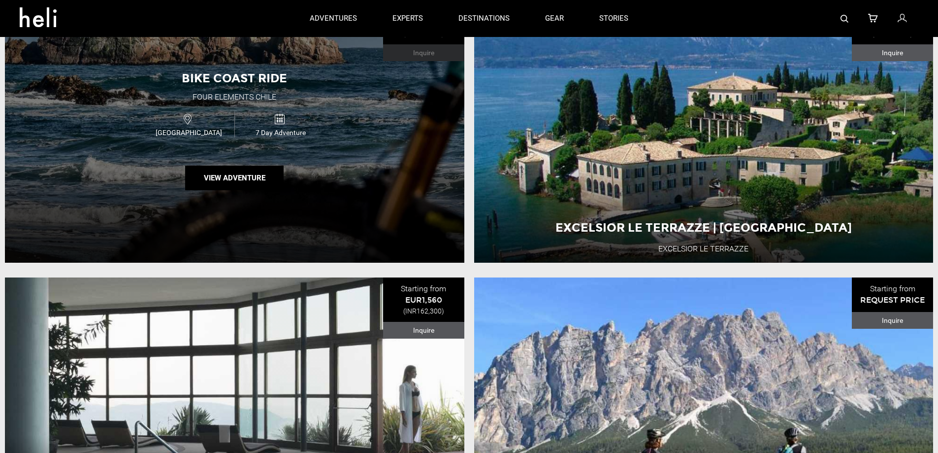
scroll to position [336, 0]
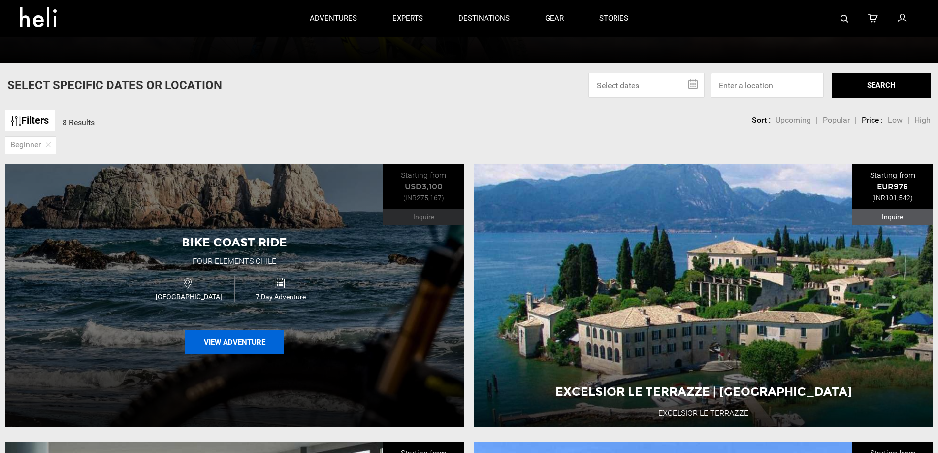
click at [250, 341] on button "View Adventure" at bounding box center [234, 341] width 98 height 25
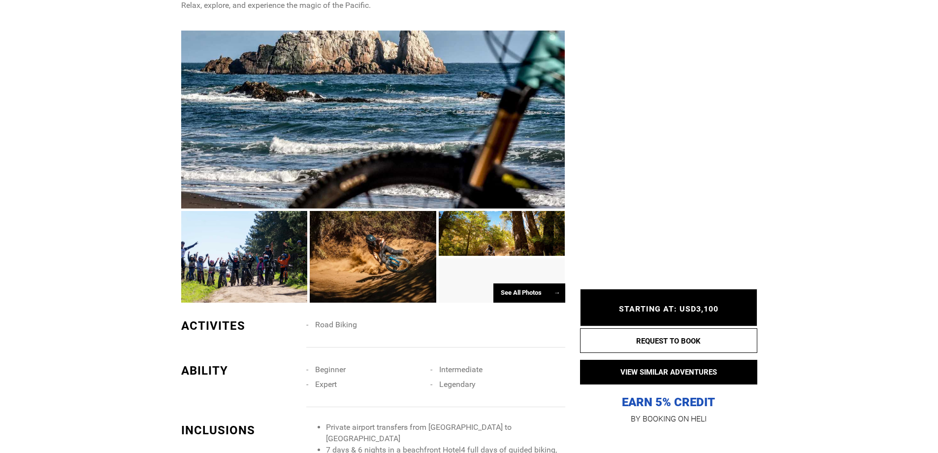
scroll to position [656, 0]
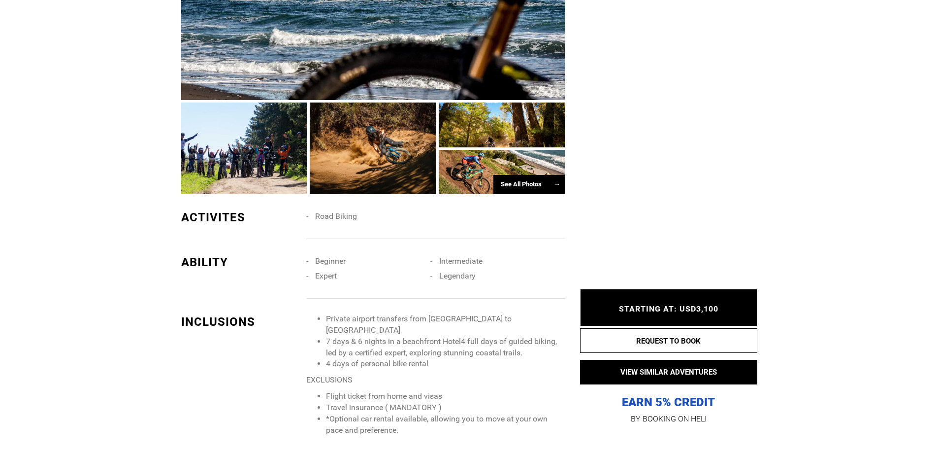
click at [513, 183] on div "See All Photos →" at bounding box center [529, 184] width 72 height 19
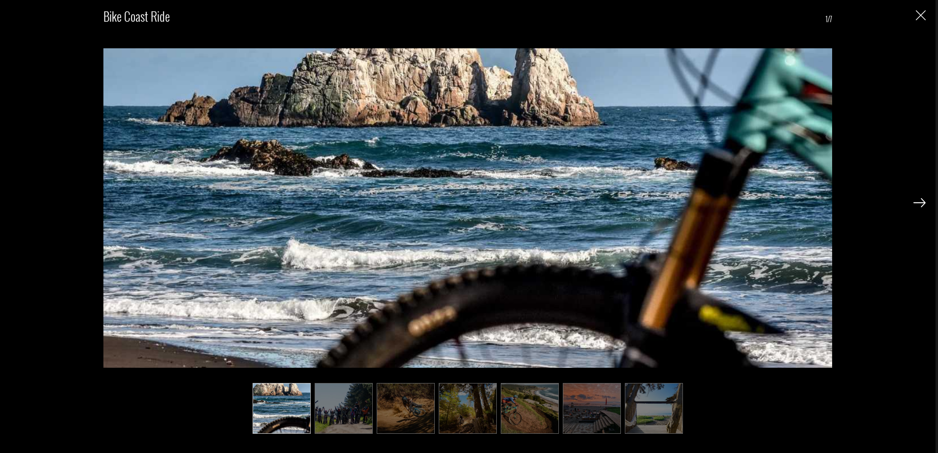
click at [334, 408] on img at bounding box center [344, 408] width 58 height 51
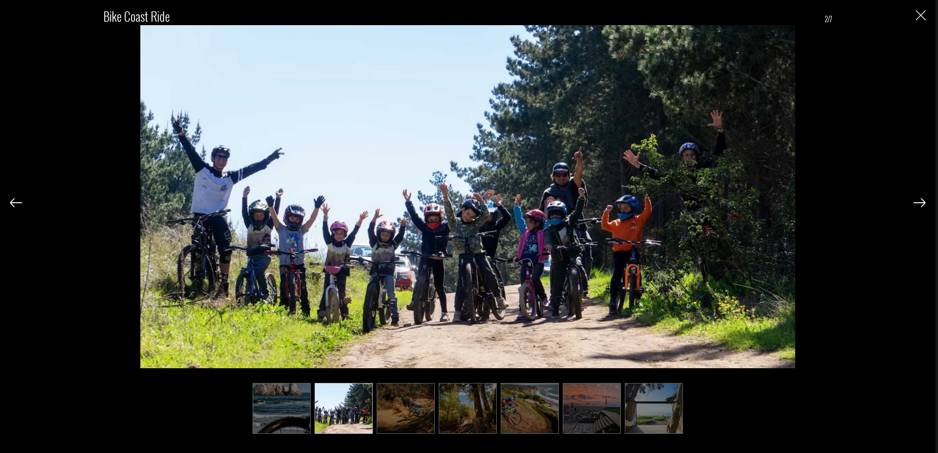
click at [409, 409] on img at bounding box center [406, 408] width 58 height 51
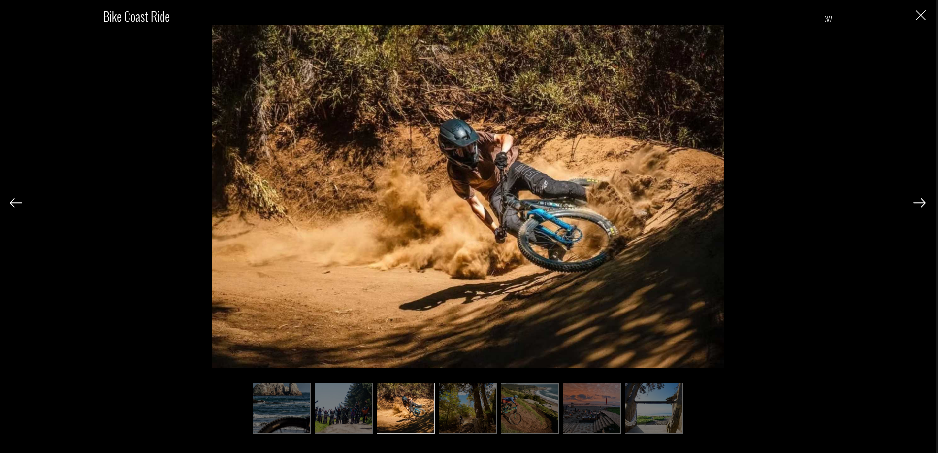
click at [474, 406] on img at bounding box center [468, 408] width 58 height 51
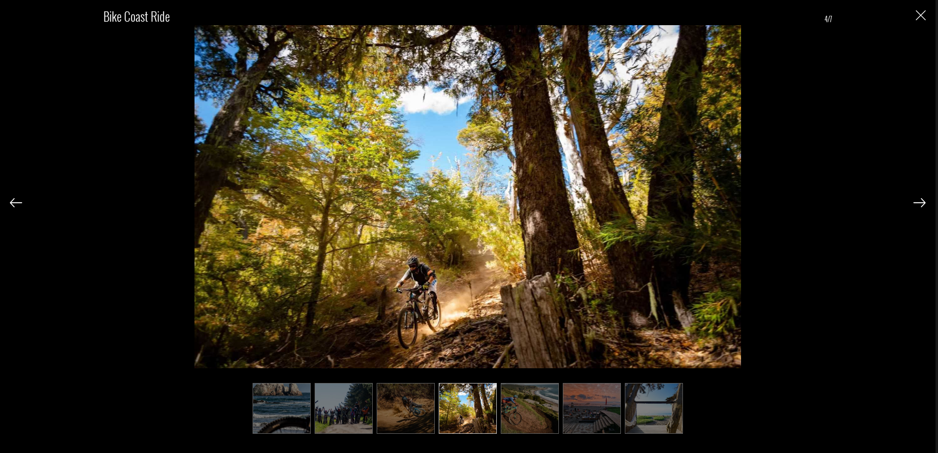
click at [516, 420] on img at bounding box center [530, 408] width 58 height 51
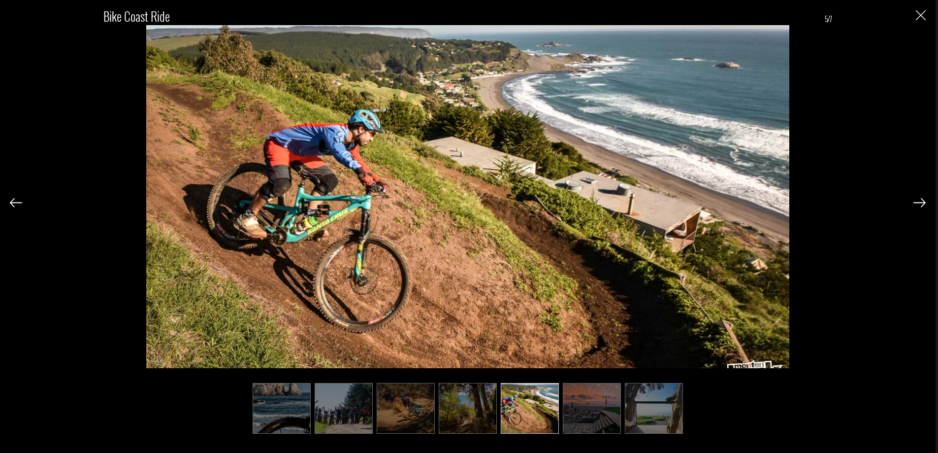
click at [596, 411] on img at bounding box center [592, 408] width 58 height 51
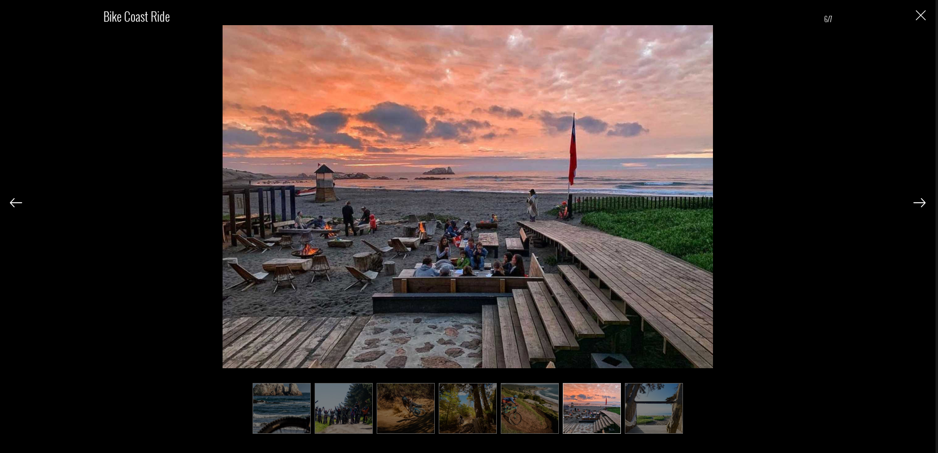
click at [650, 415] on img at bounding box center [654, 408] width 58 height 51
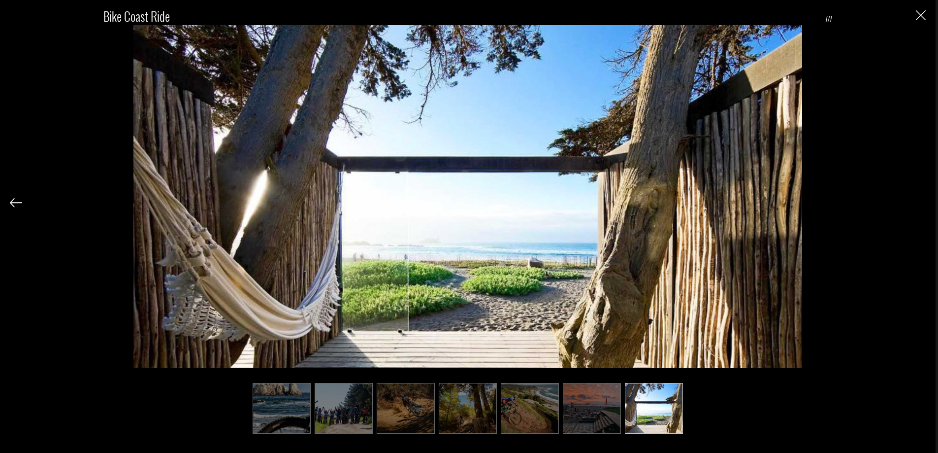
click at [593, 418] on img at bounding box center [592, 408] width 58 height 51
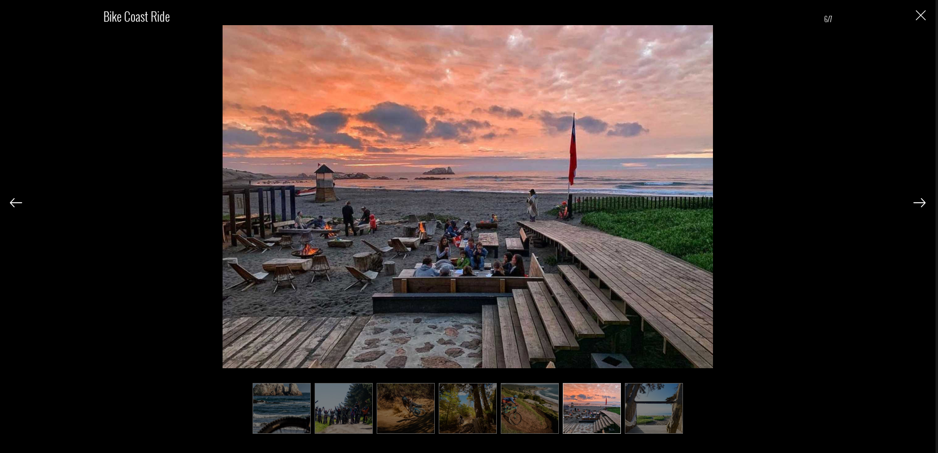
click at [925, 6] on div "Bike Coast Ride 6/7" at bounding box center [468, 215] width 916 height 430
click at [919, 27] on div "Bike Coast Ride 6/7" at bounding box center [468, 215] width 916 height 430
click at [923, 13] on img "Close" at bounding box center [921, 15] width 10 height 10
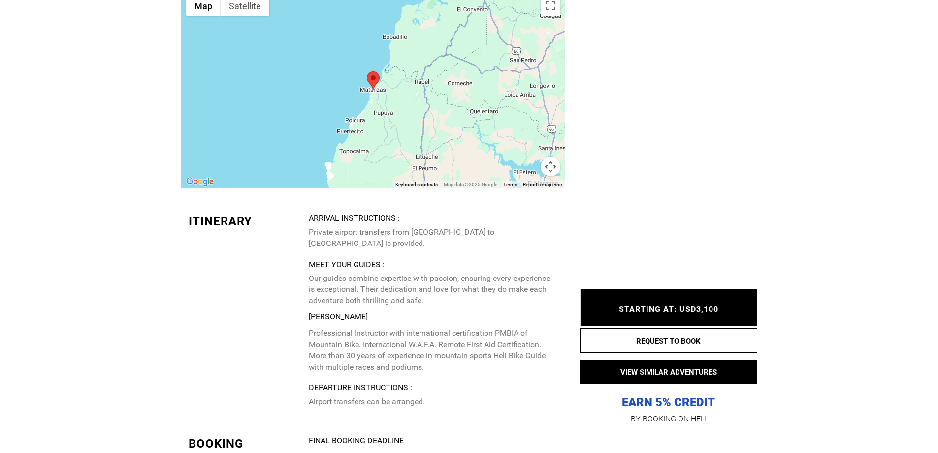
scroll to position [1806, 0]
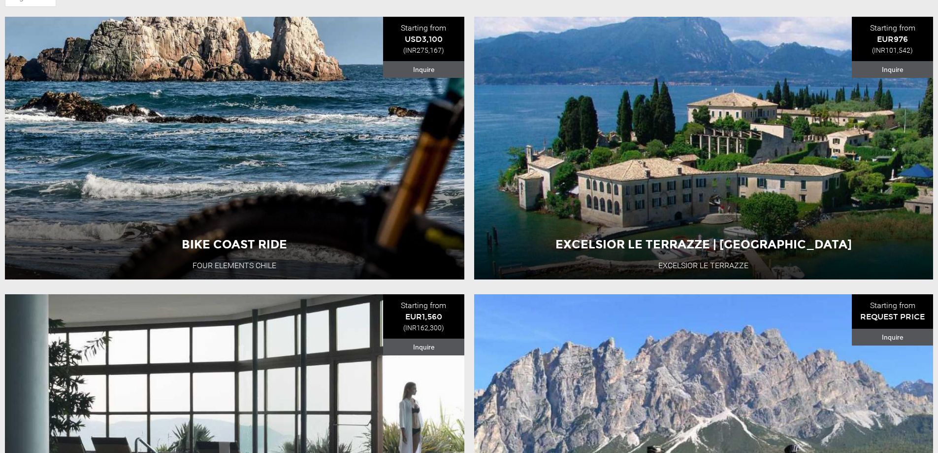
scroll to position [492, 0]
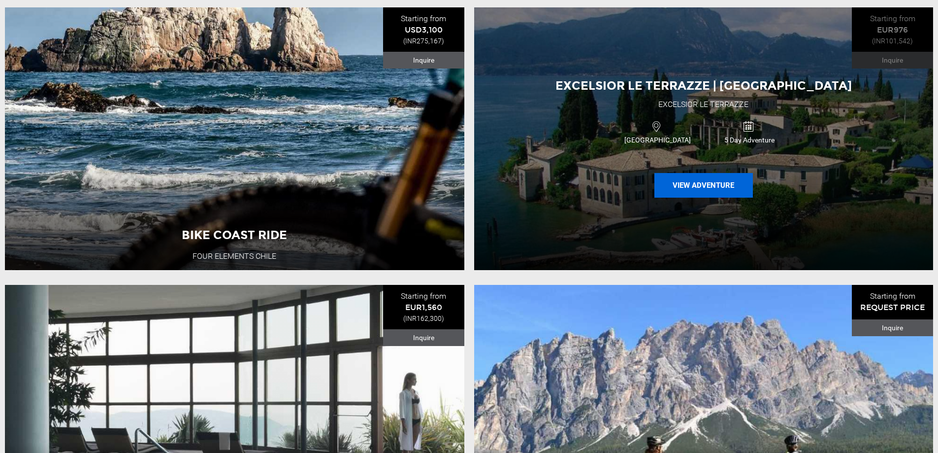
click at [713, 187] on button "View Adventure" at bounding box center [703, 185] width 98 height 25
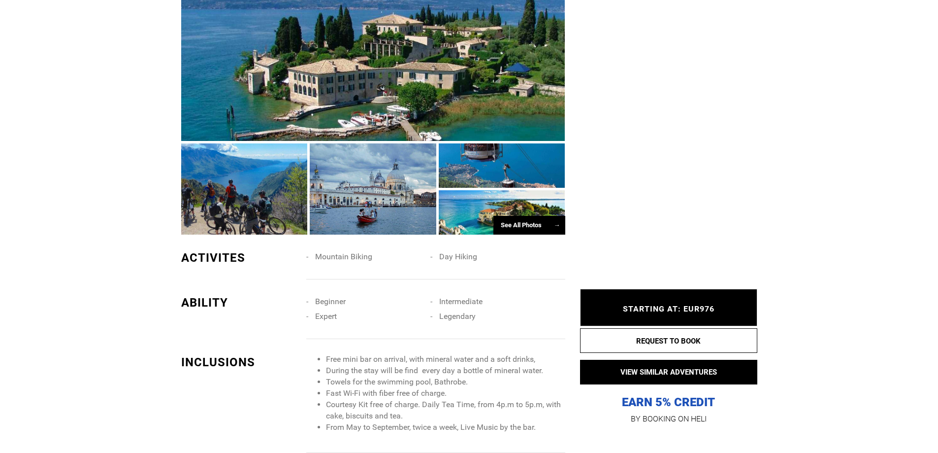
scroll to position [656, 0]
click at [528, 215] on div "See All Photos →" at bounding box center [529, 224] width 72 height 19
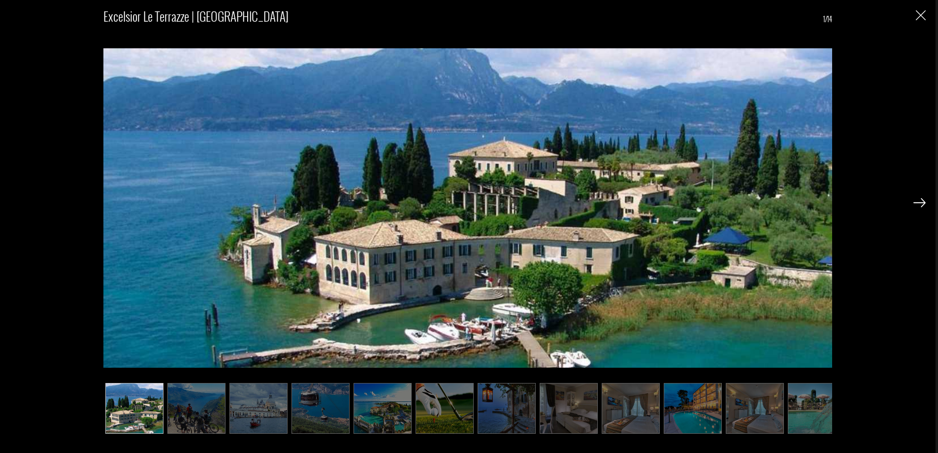
click at [199, 406] on img at bounding box center [196, 408] width 58 height 51
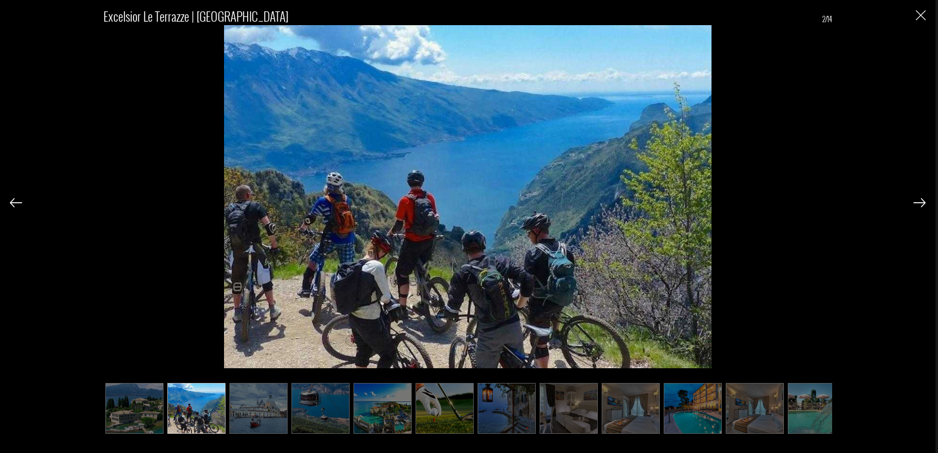
click at [242, 412] on img at bounding box center [258, 408] width 58 height 51
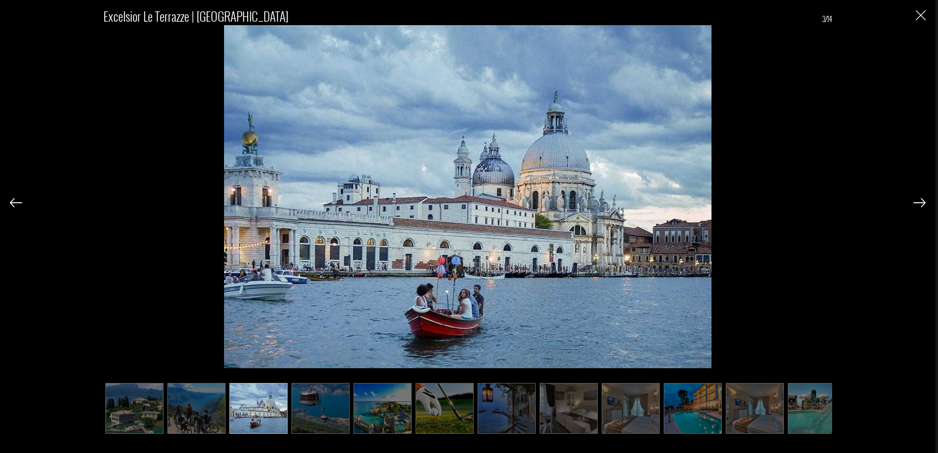
click at [327, 418] on img at bounding box center [321, 408] width 58 height 51
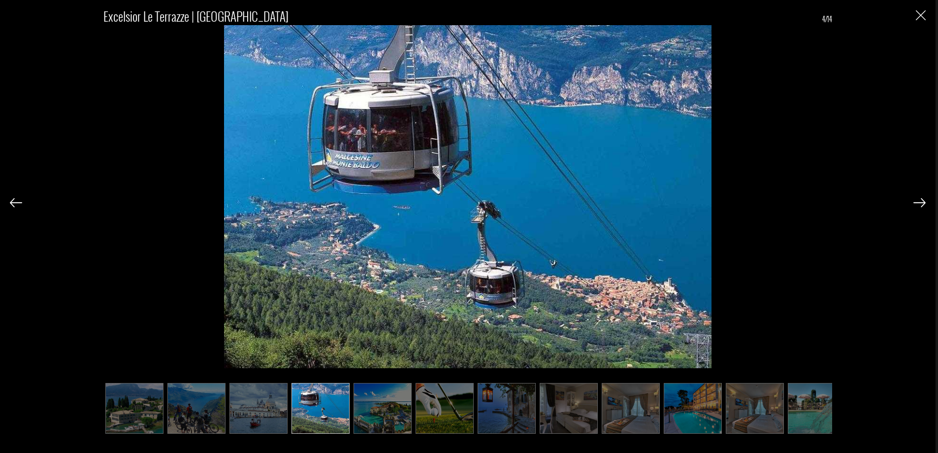
click at [371, 412] on img at bounding box center [383, 408] width 58 height 51
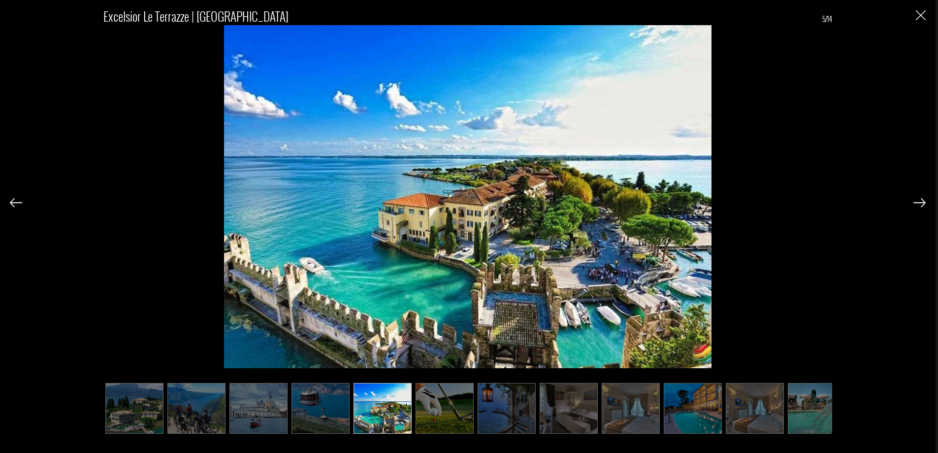
click at [425, 418] on img at bounding box center [445, 408] width 58 height 51
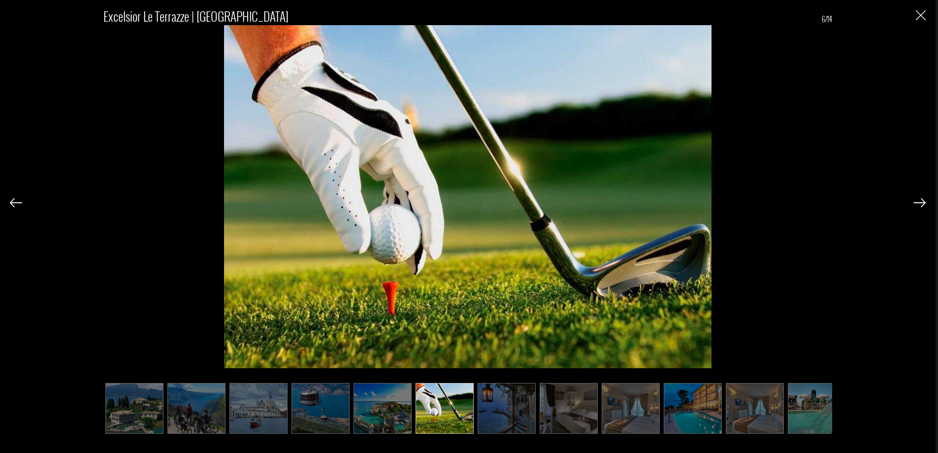
click at [478, 412] on ul at bounding box center [467, 408] width 729 height 51
click at [519, 415] on img at bounding box center [507, 408] width 58 height 51
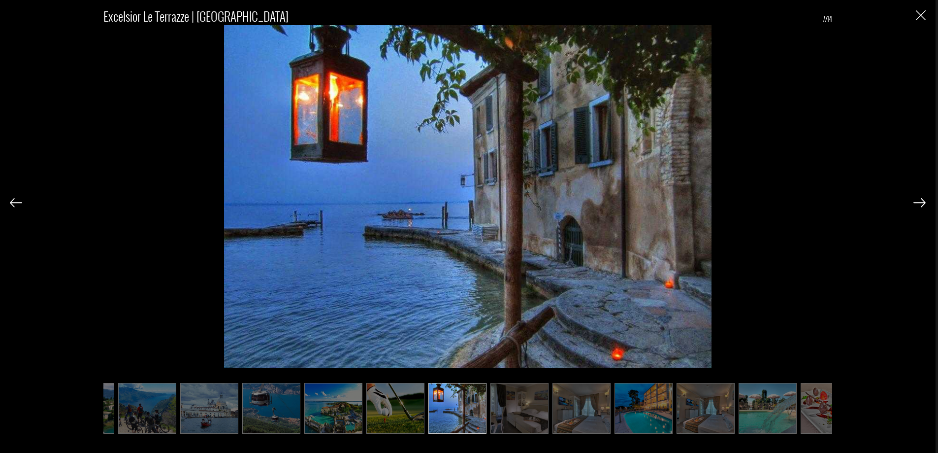
click at [528, 409] on img at bounding box center [519, 408] width 58 height 51
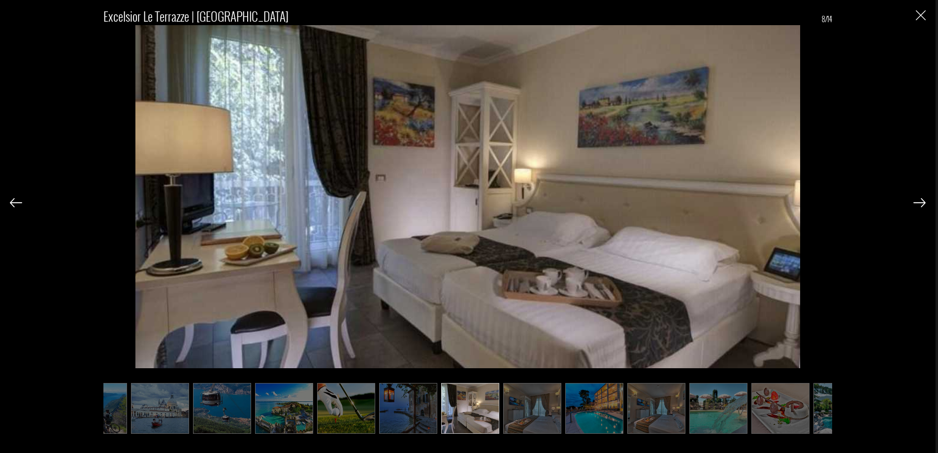
click at [547, 408] on img at bounding box center [532, 408] width 58 height 51
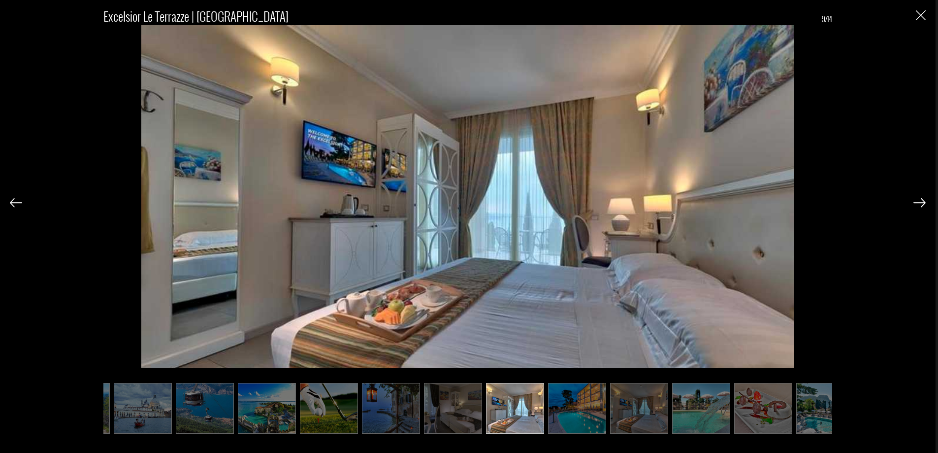
scroll to position [0, 140]
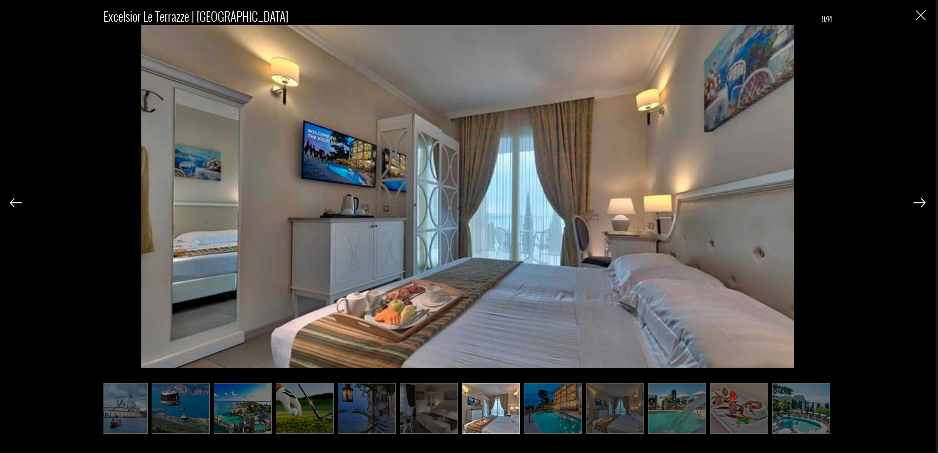
click at [547, 408] on img at bounding box center [553, 408] width 58 height 51
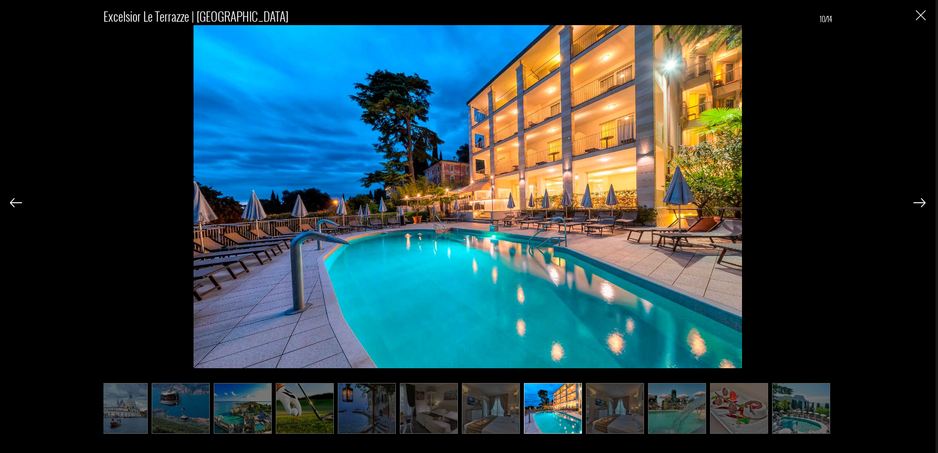
click at [574, 410] on img at bounding box center [553, 408] width 58 height 51
click at [818, 406] on img at bounding box center [801, 408] width 58 height 51
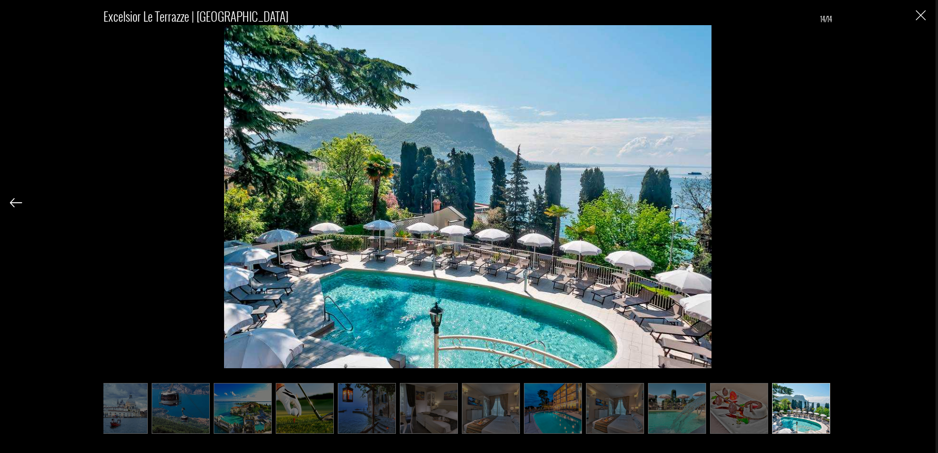
click at [919, 12] on img "Close" at bounding box center [921, 15] width 10 height 10
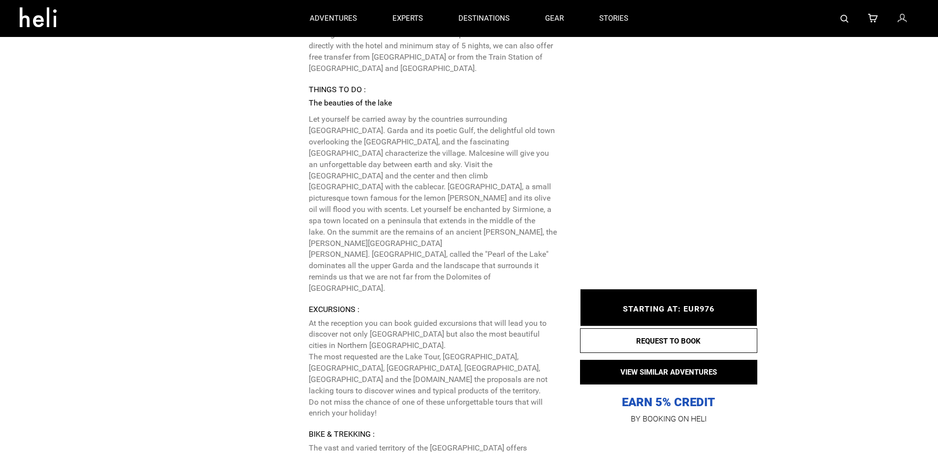
scroll to position [2298, 0]
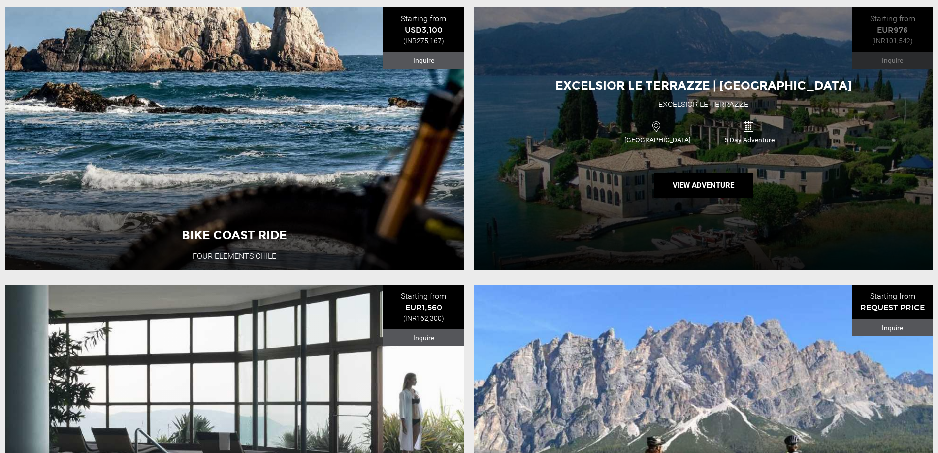
scroll to position [821, 0]
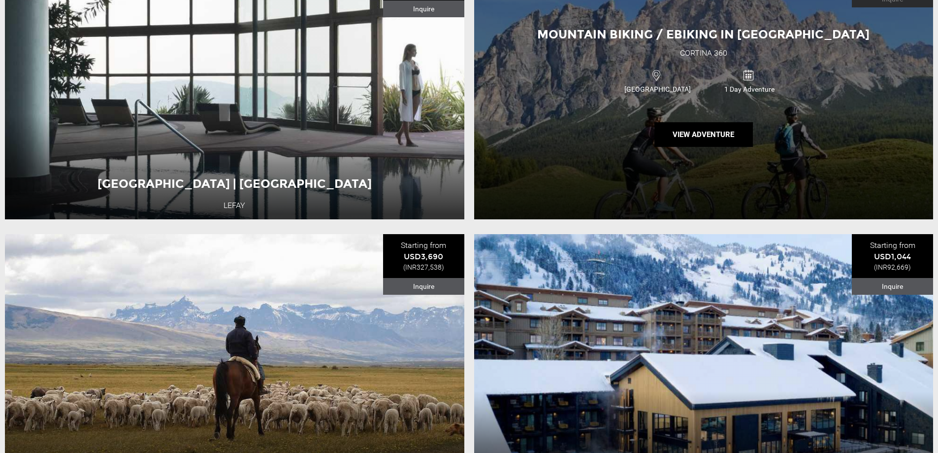
click at [713, 154] on div "Mountain Biking / Ebiking in [GEOGRAPHIC_DATA] 360 [GEOGRAPHIC_DATA] 1 Day Adve…" at bounding box center [703, 87] width 459 height 262
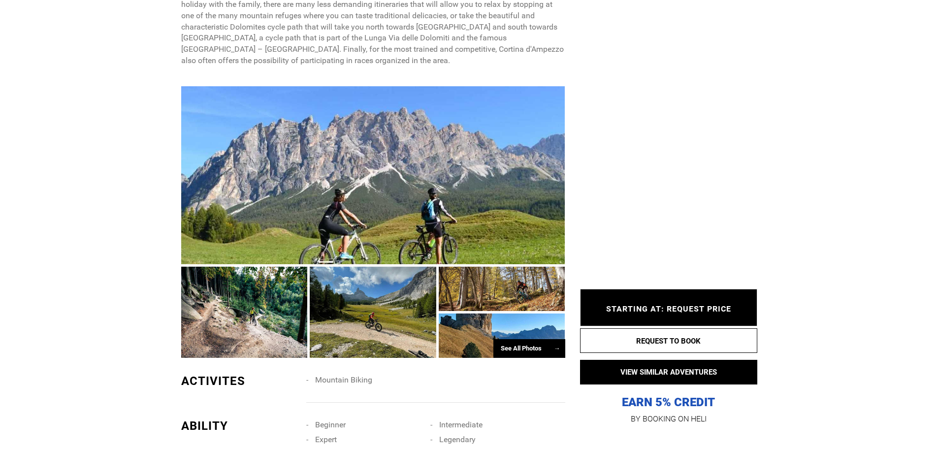
scroll to position [656, 0]
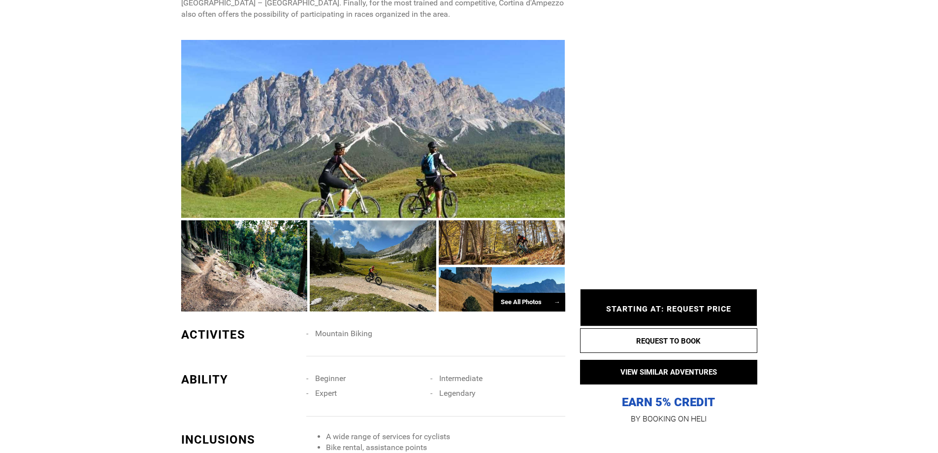
click at [514, 292] on div "See All Photos →" at bounding box center [529, 301] width 72 height 19
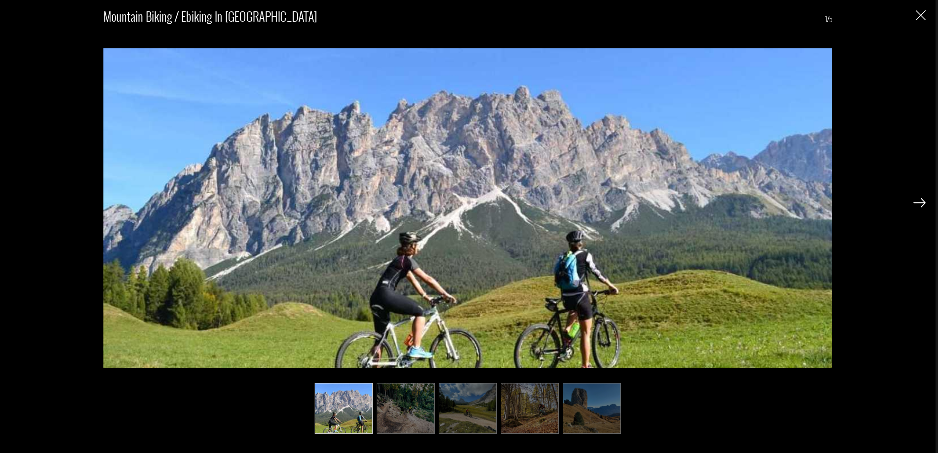
click at [392, 410] on img at bounding box center [406, 408] width 58 height 51
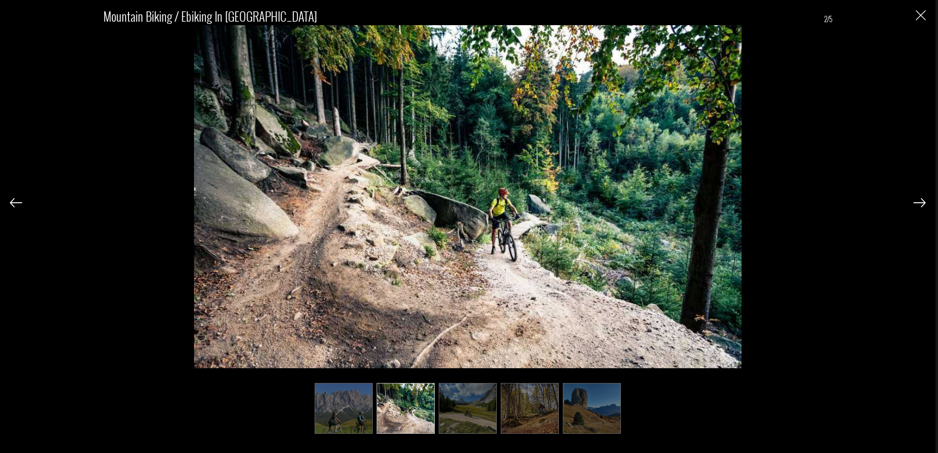
click at [491, 408] on img at bounding box center [468, 408] width 58 height 51
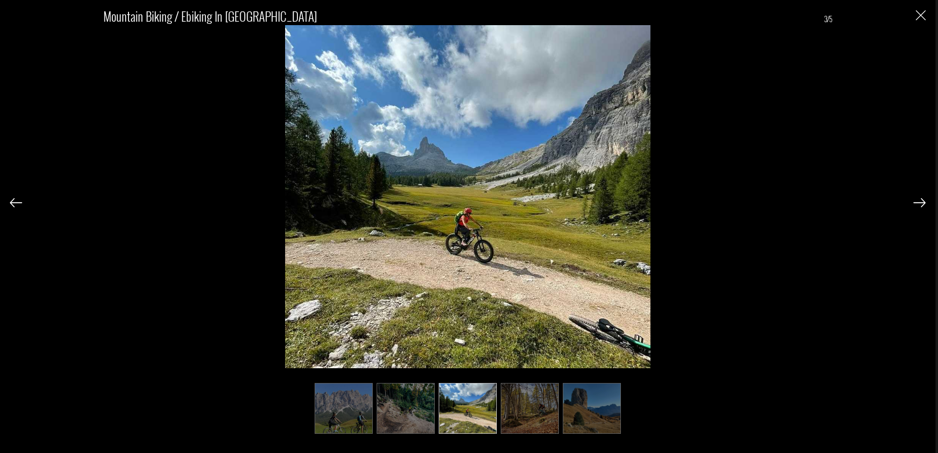
click at [541, 404] on img at bounding box center [530, 408] width 58 height 51
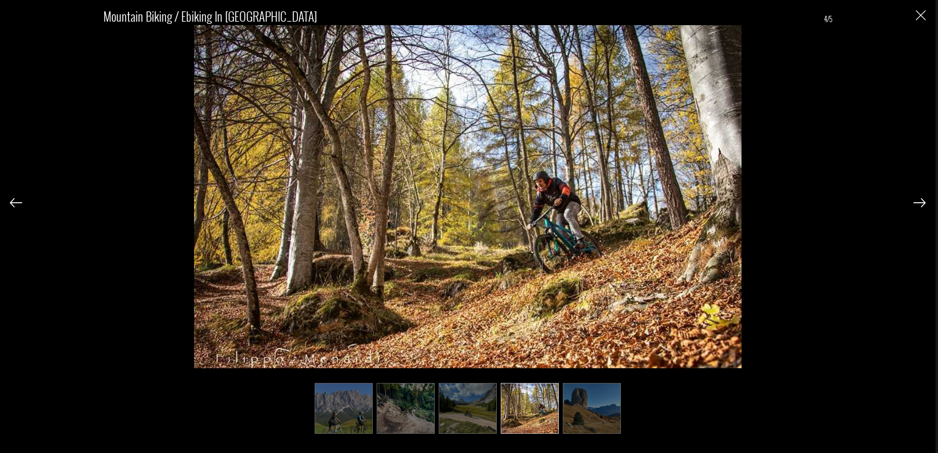
click at [580, 406] on img at bounding box center [592, 408] width 58 height 51
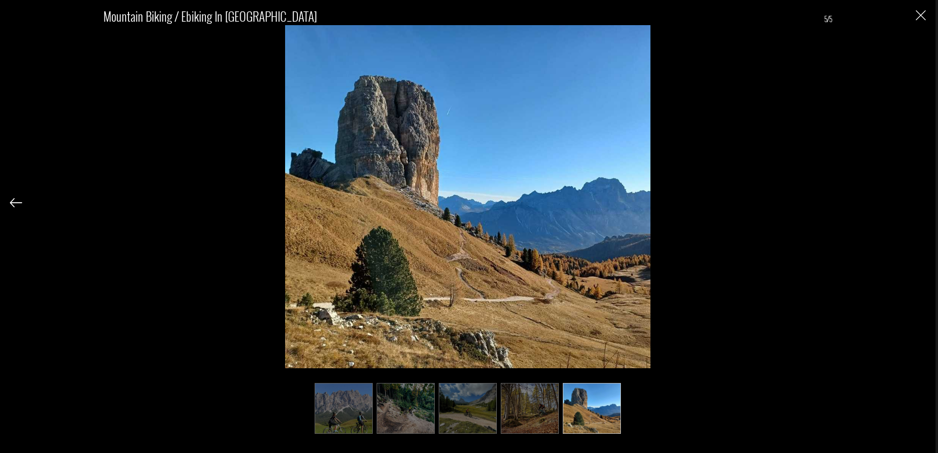
click at [350, 410] on img at bounding box center [344, 408] width 58 height 51
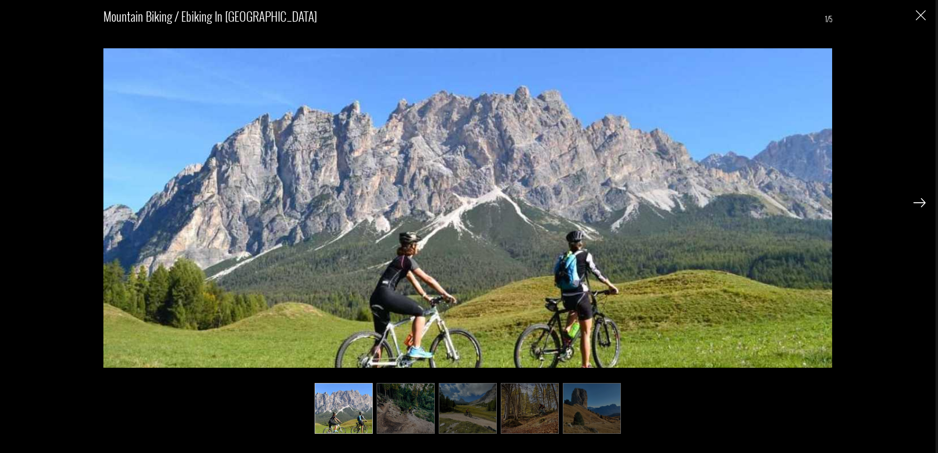
click at [921, 20] on img "Close" at bounding box center [921, 15] width 10 height 10
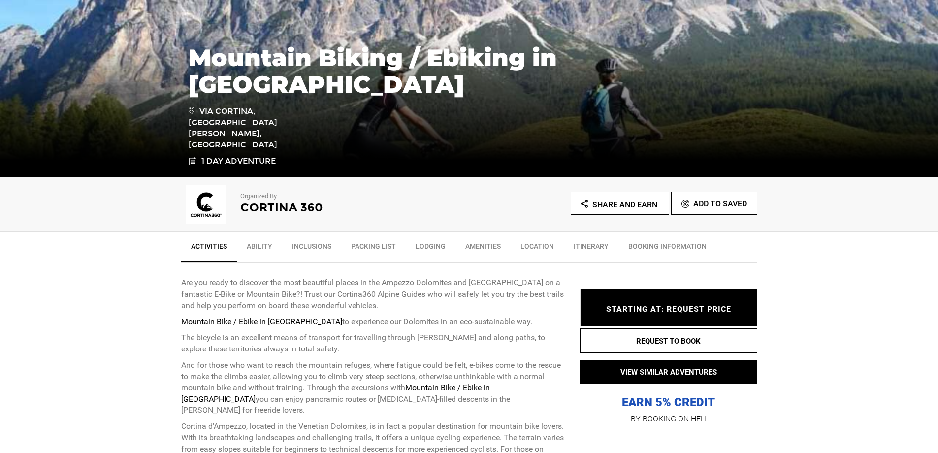
scroll to position [164, 0]
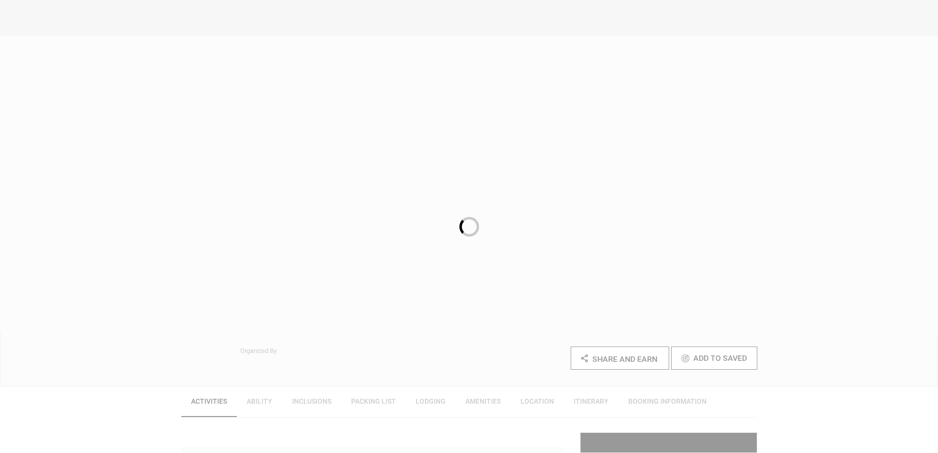
scroll to position [164, 0]
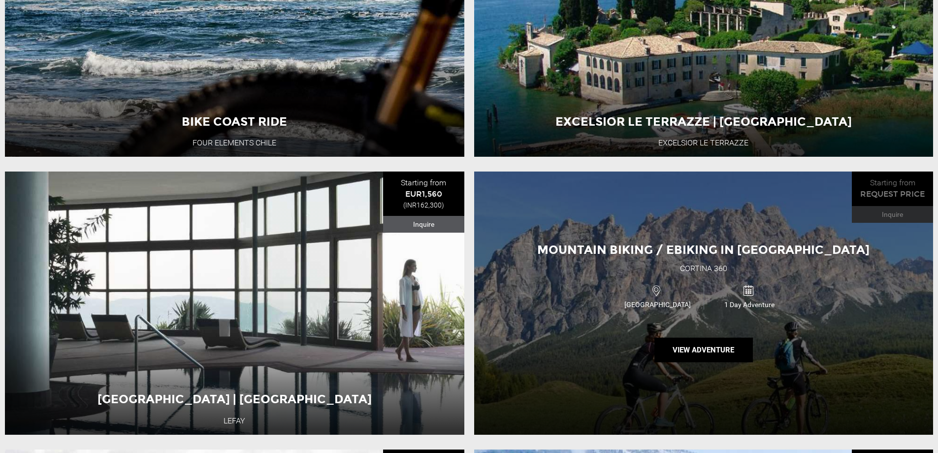
scroll to position [656, 0]
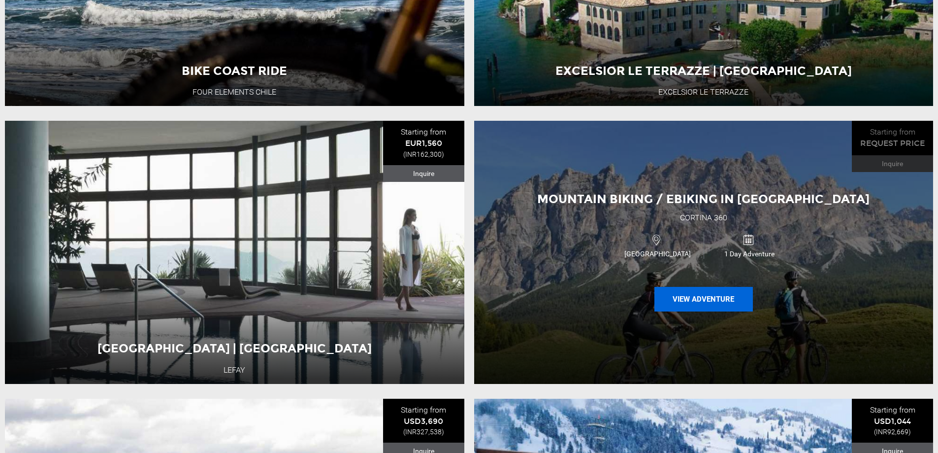
click at [698, 297] on button "View Adventure" at bounding box center [703, 299] width 98 height 25
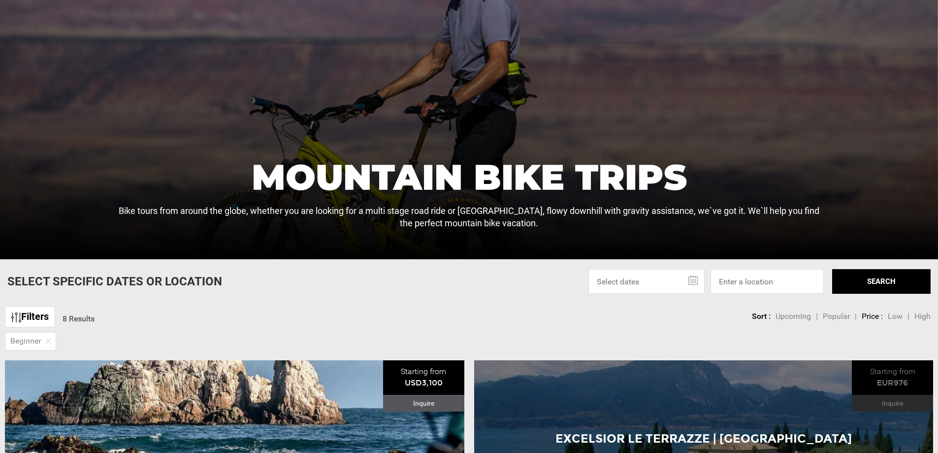
scroll to position [164, 0]
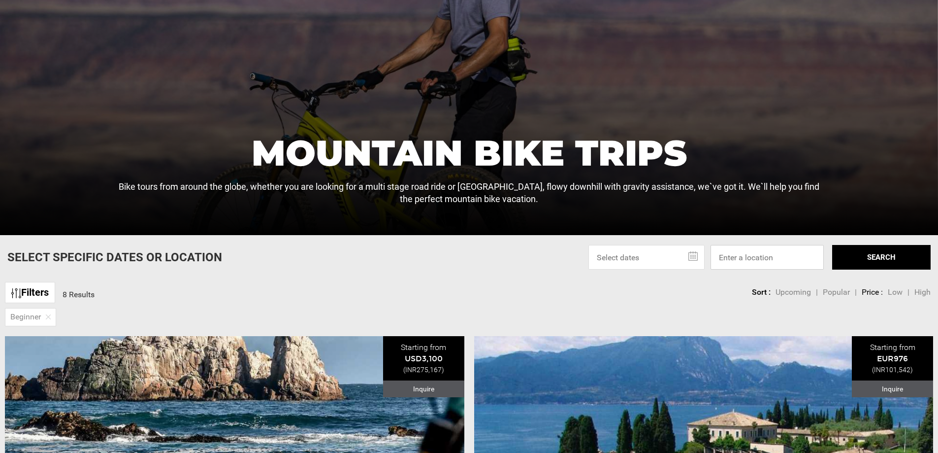
click at [752, 252] on input at bounding box center [767, 257] width 113 height 25
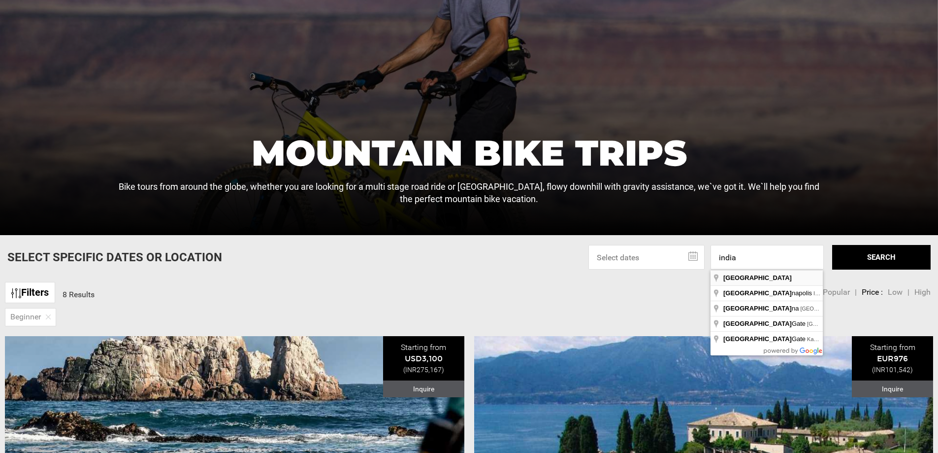
type input "[GEOGRAPHIC_DATA]"
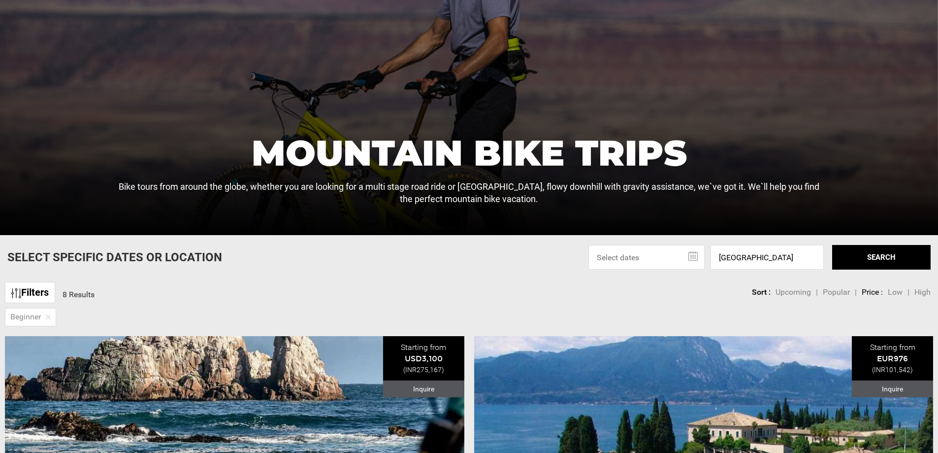
click at [890, 259] on button "SEARCH" at bounding box center [881, 257] width 98 height 25
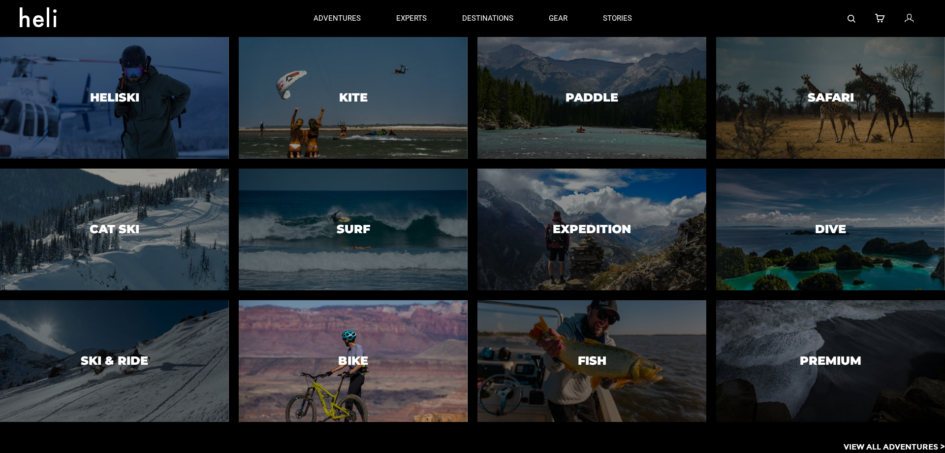
click at [342, 359] on h3 "Bike" at bounding box center [353, 360] width 30 height 13
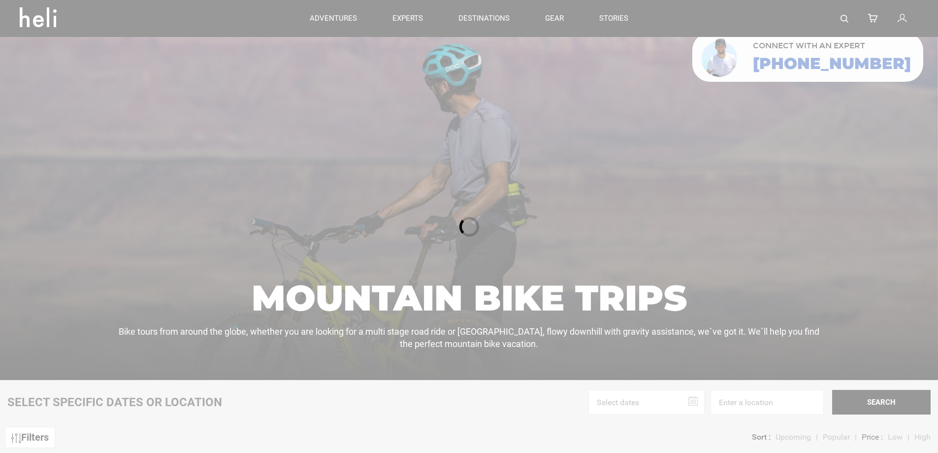
scroll to position [164, 0]
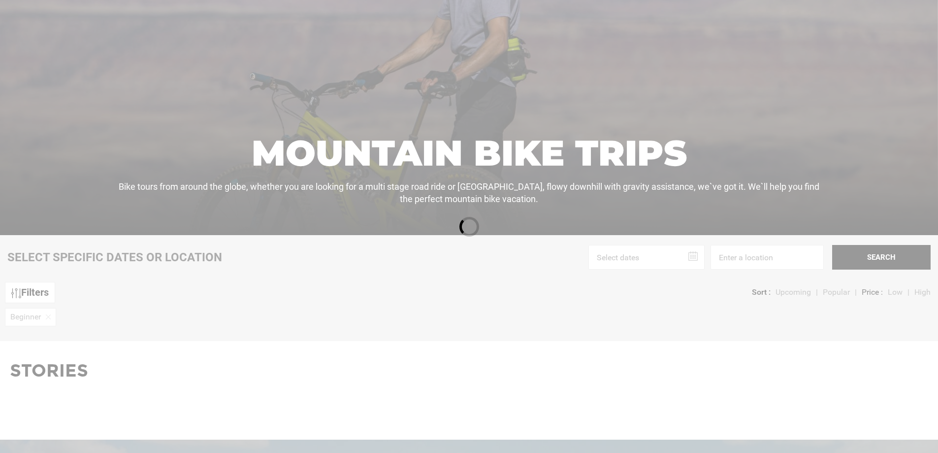
click at [740, 247] on div at bounding box center [469, 226] width 938 height 453
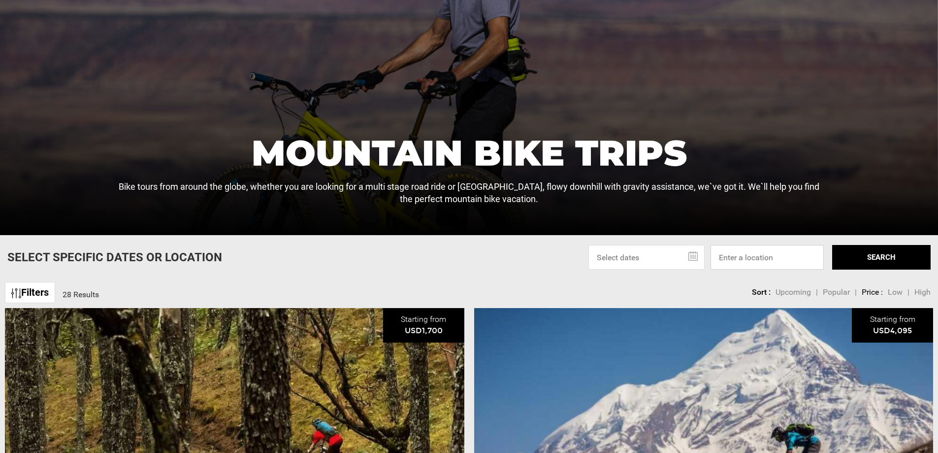
click at [737, 257] on input at bounding box center [767, 257] width 113 height 25
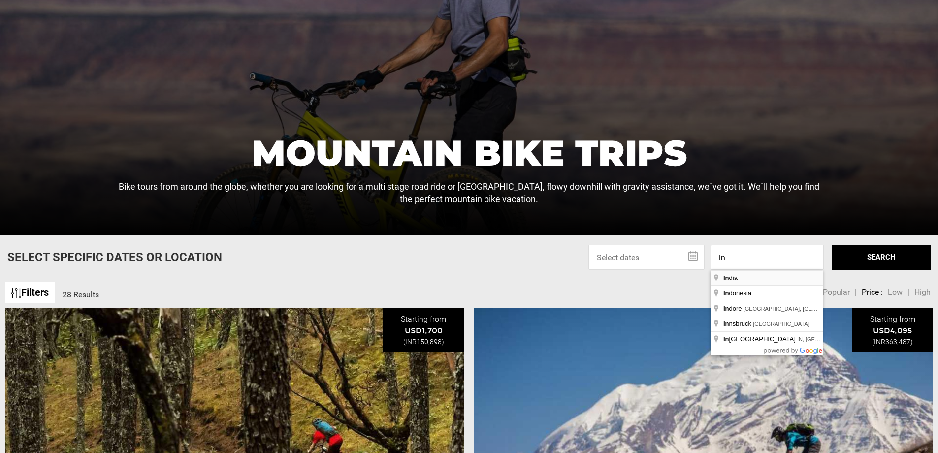
type input "[GEOGRAPHIC_DATA]"
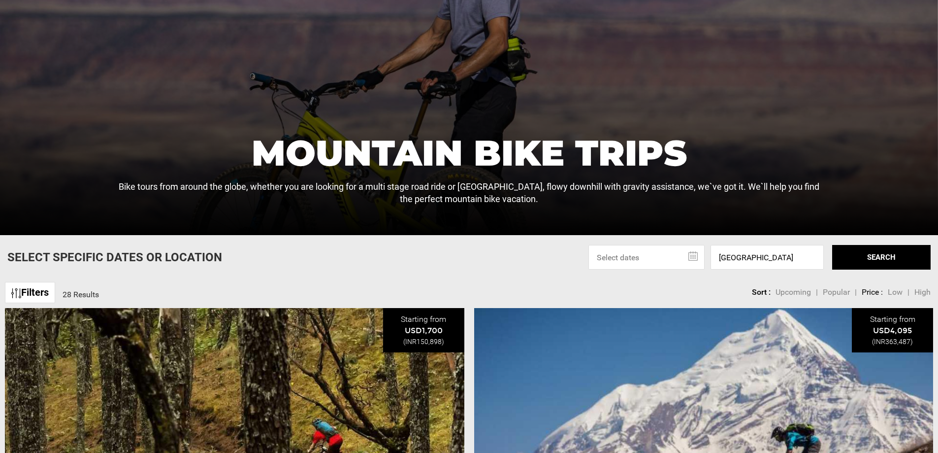
click at [888, 257] on button "SEARCH" at bounding box center [881, 257] width 98 height 25
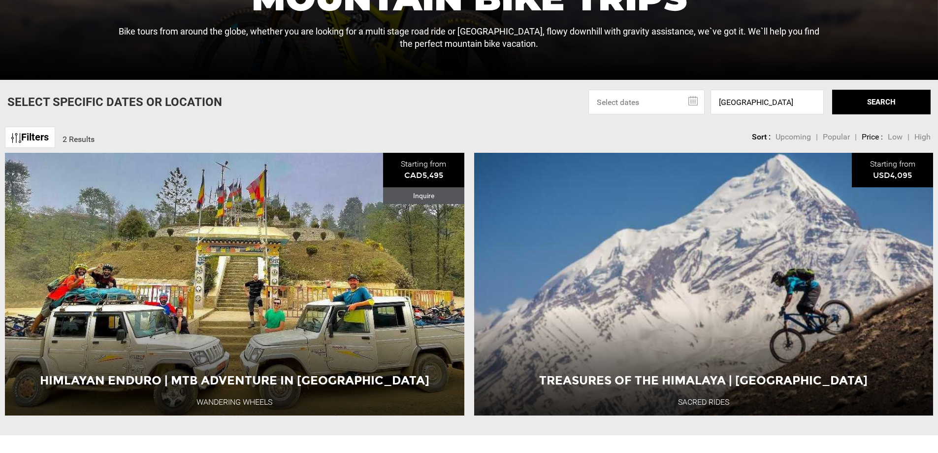
scroll to position [492, 0]
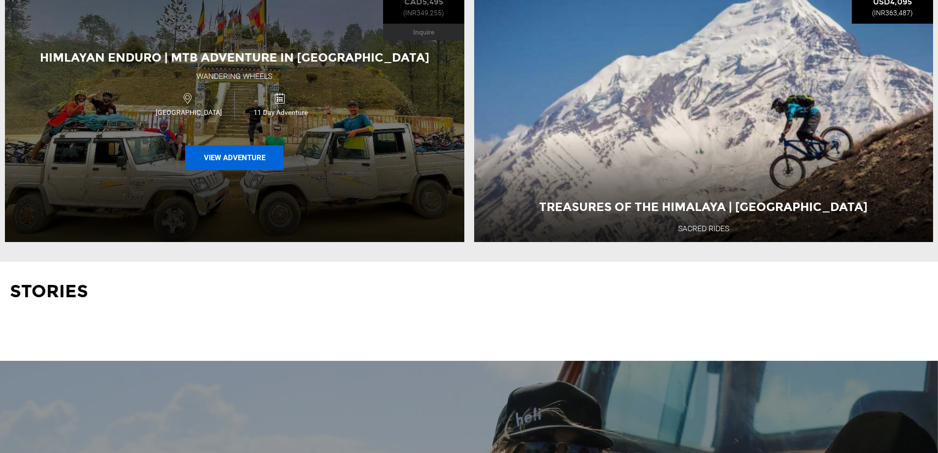
click at [257, 162] on button "View Adventure" at bounding box center [234, 157] width 98 height 25
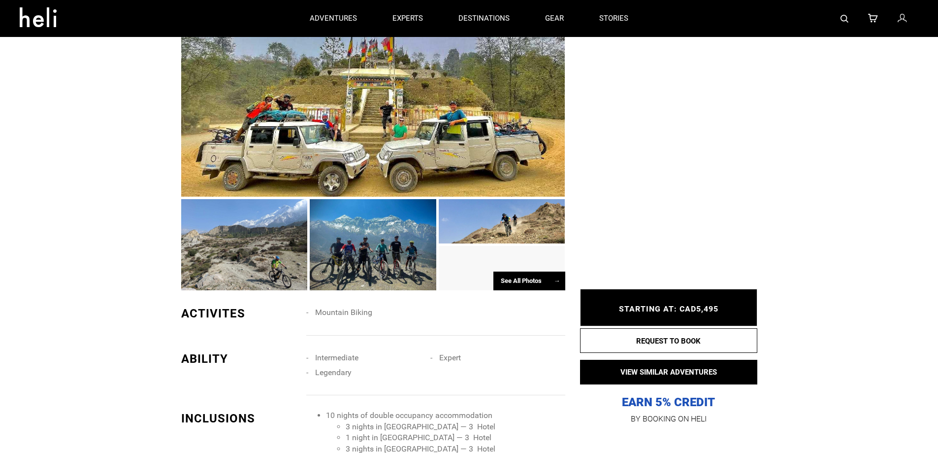
scroll to position [328, 0]
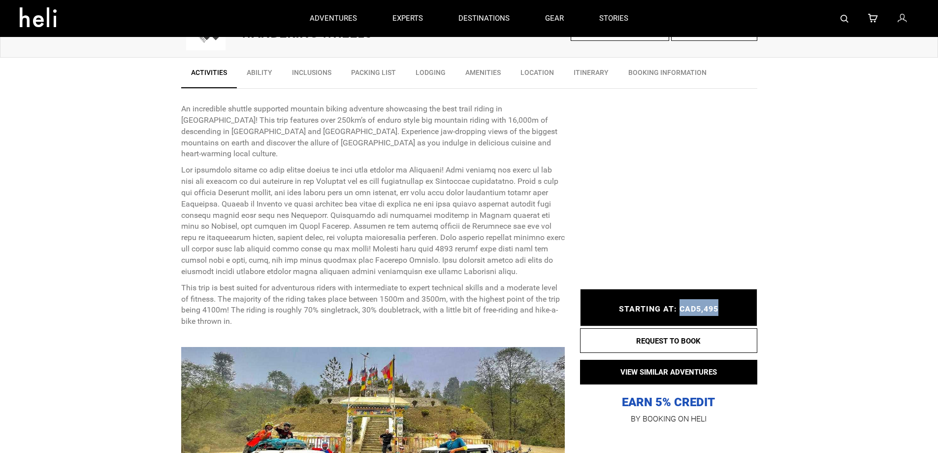
drag, startPoint x: 730, startPoint y: 305, endPoint x: 678, endPoint y: 309, distance: 52.3
click at [678, 309] on div "STARTING AT: CAD5,495 STARTING AT: CAD5,495" at bounding box center [668, 307] width 177 height 37
copy span "CAD5,495"
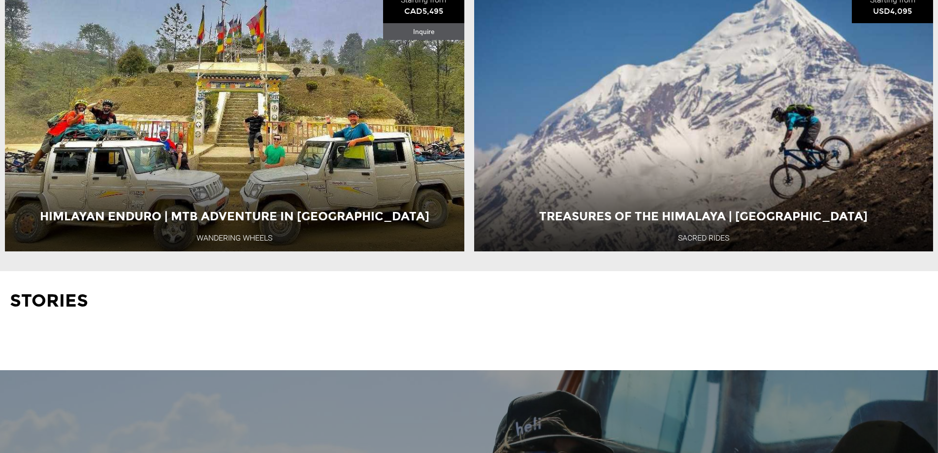
scroll to position [492, 0]
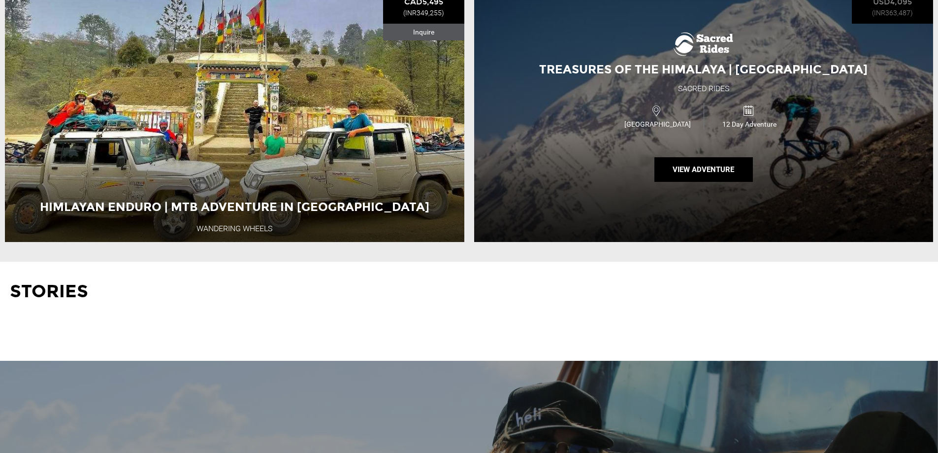
click at [667, 141] on div "Treasures of the Himalaya | [GEOGRAPHIC_DATA] Sacred Rides [GEOGRAPHIC_DATA] 12…" at bounding box center [703, 110] width 459 height 262
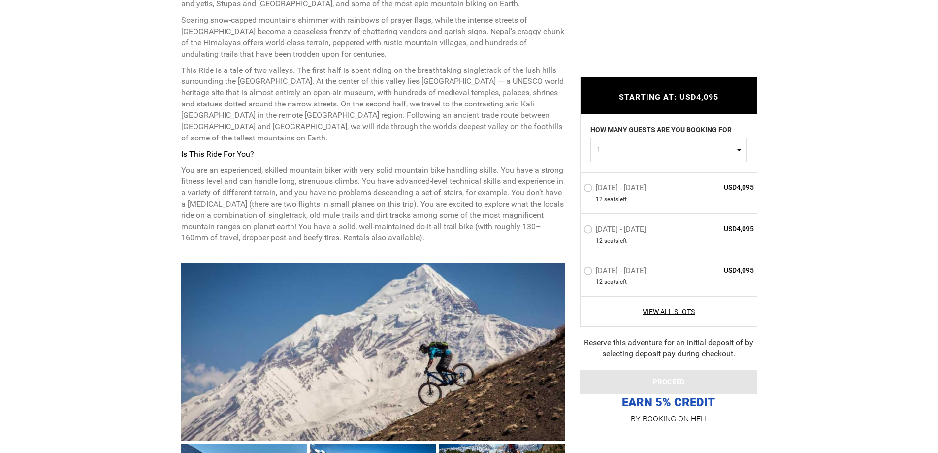
scroll to position [492, 0]
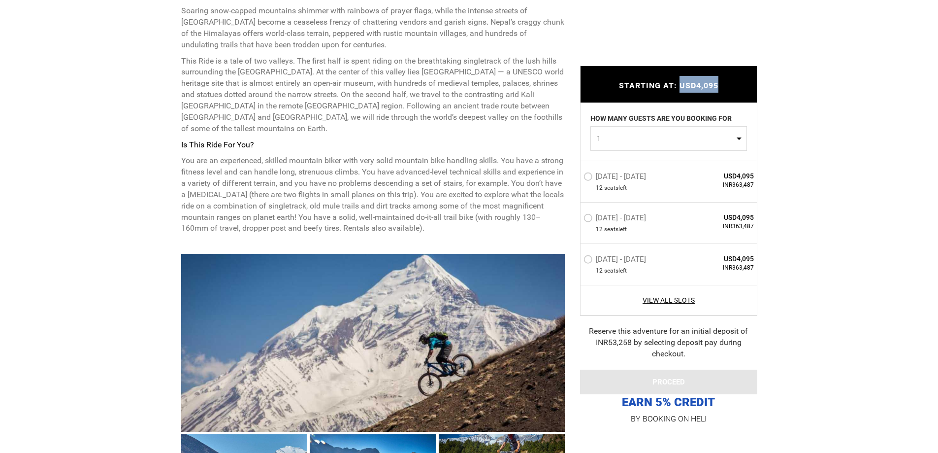
drag, startPoint x: 721, startPoint y: 84, endPoint x: 680, endPoint y: 85, distance: 40.9
click at [680, 85] on div "STARTING AT: USD4,095 STARTING AT: USD4,095" at bounding box center [668, 83] width 177 height 37
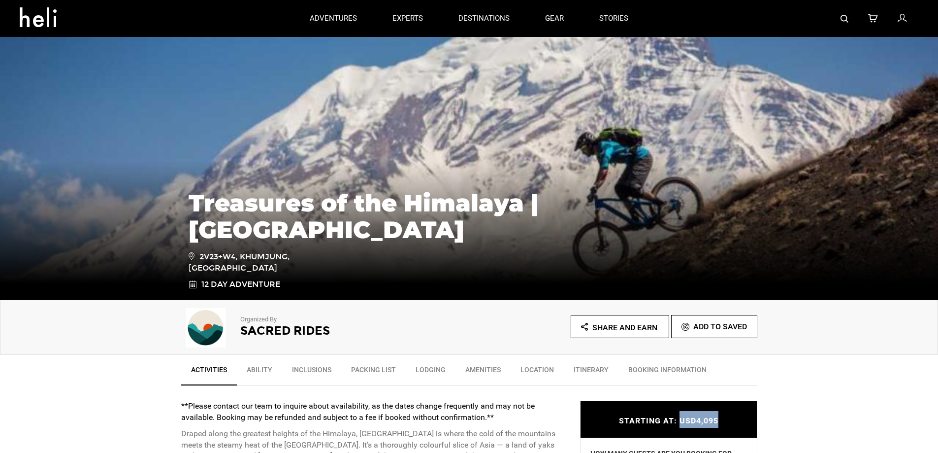
scroll to position [0, 0]
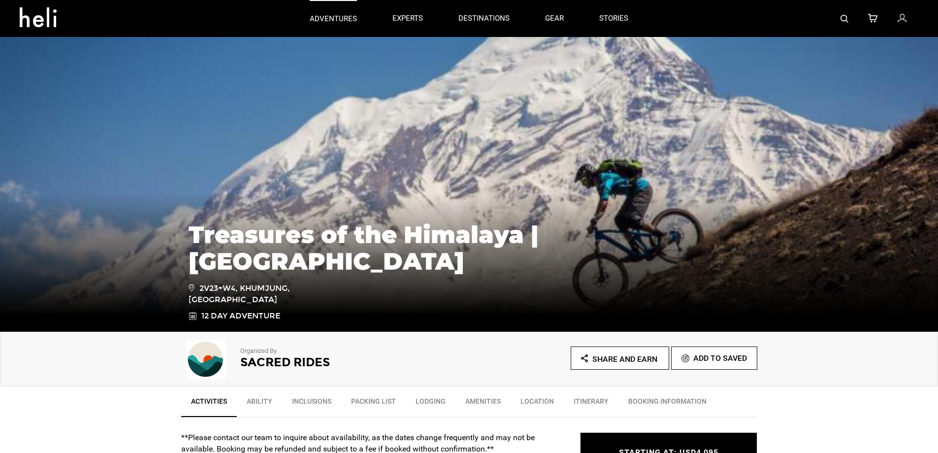
click at [330, 23] on p "adventures" at bounding box center [333, 19] width 47 height 10
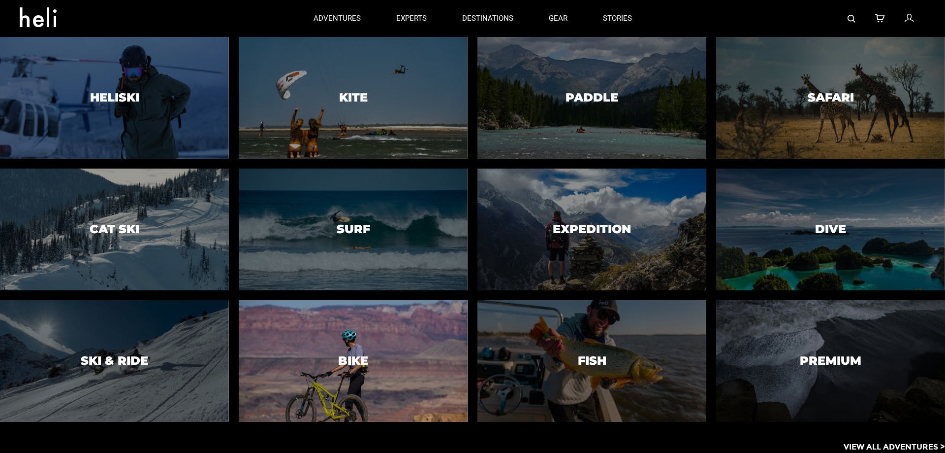
click at [352, 351] on div at bounding box center [352, 361] width 233 height 124
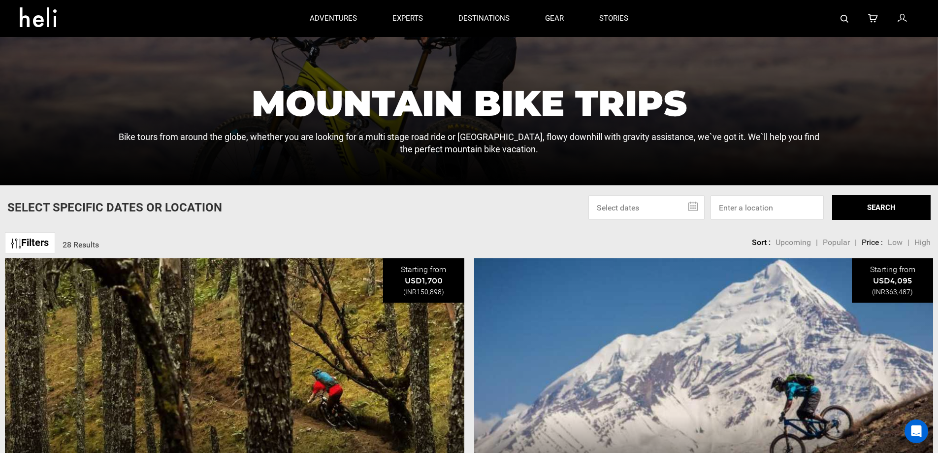
scroll to position [164, 0]
